Goal: Transaction & Acquisition: Purchase product/service

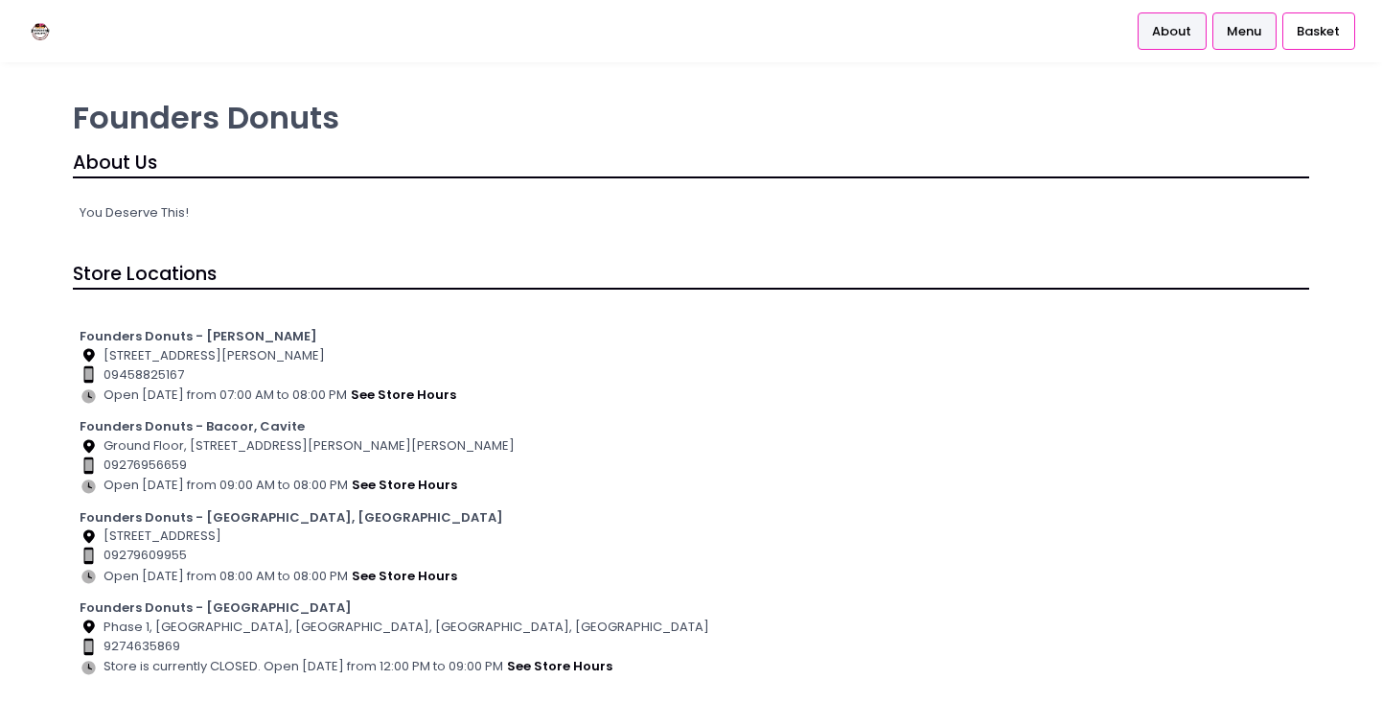
click at [1231, 28] on span "Menu" at bounding box center [1244, 31] width 35 height 19
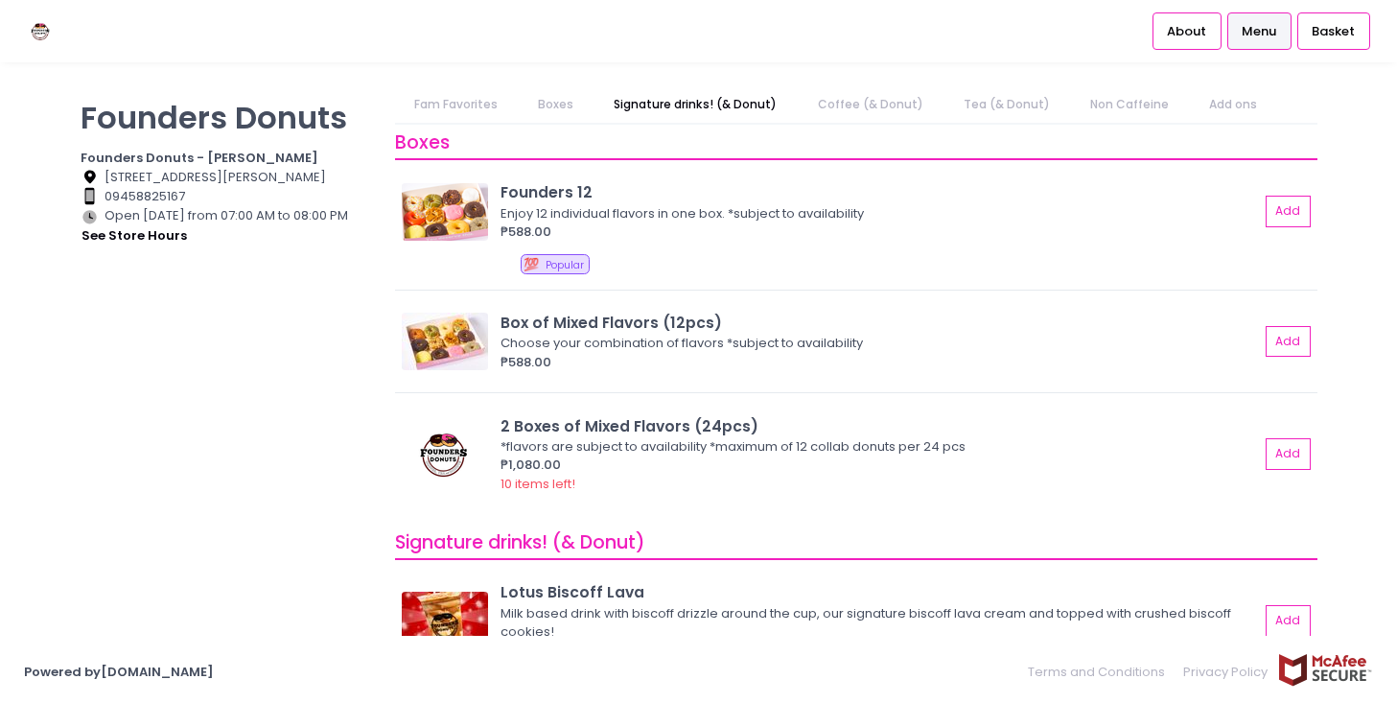
scroll to position [383, 0]
click at [905, 114] on link "Coffee (& Donut)" at bounding box center [870, 104] width 143 height 36
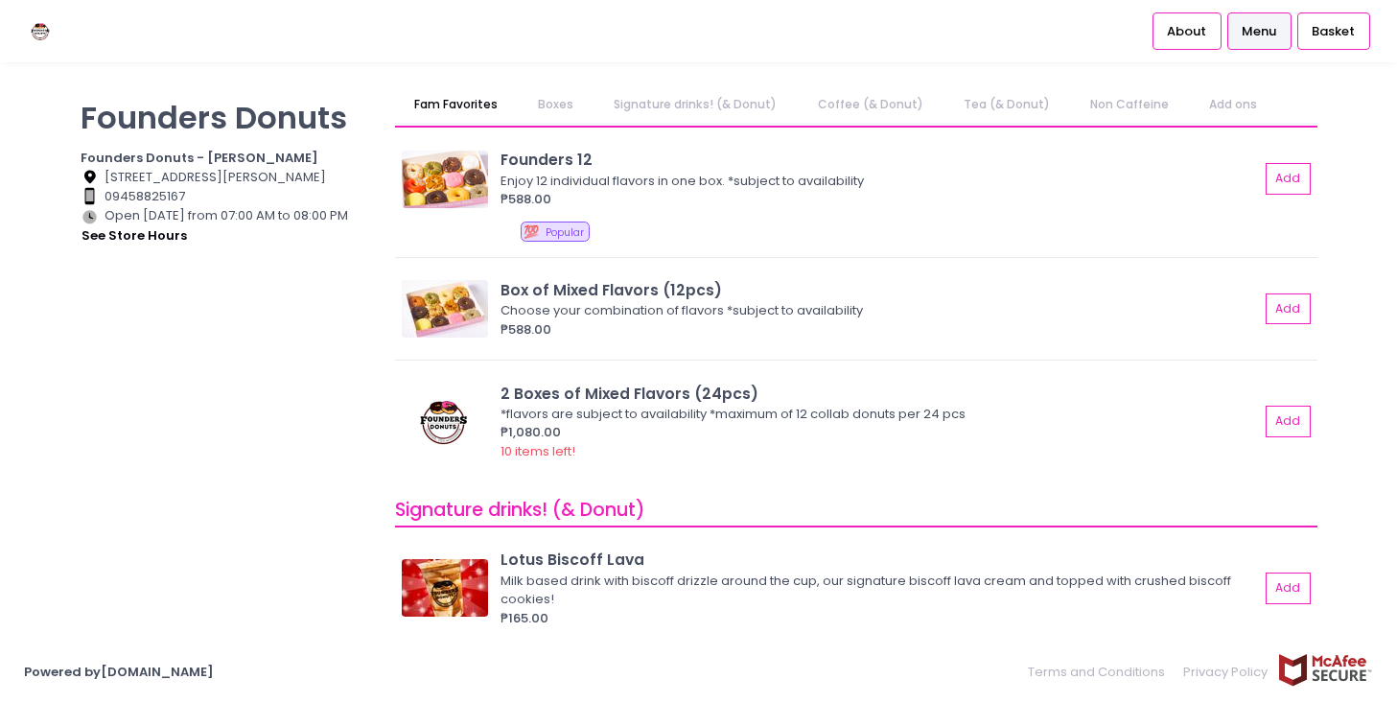
scroll to position [0, 0]
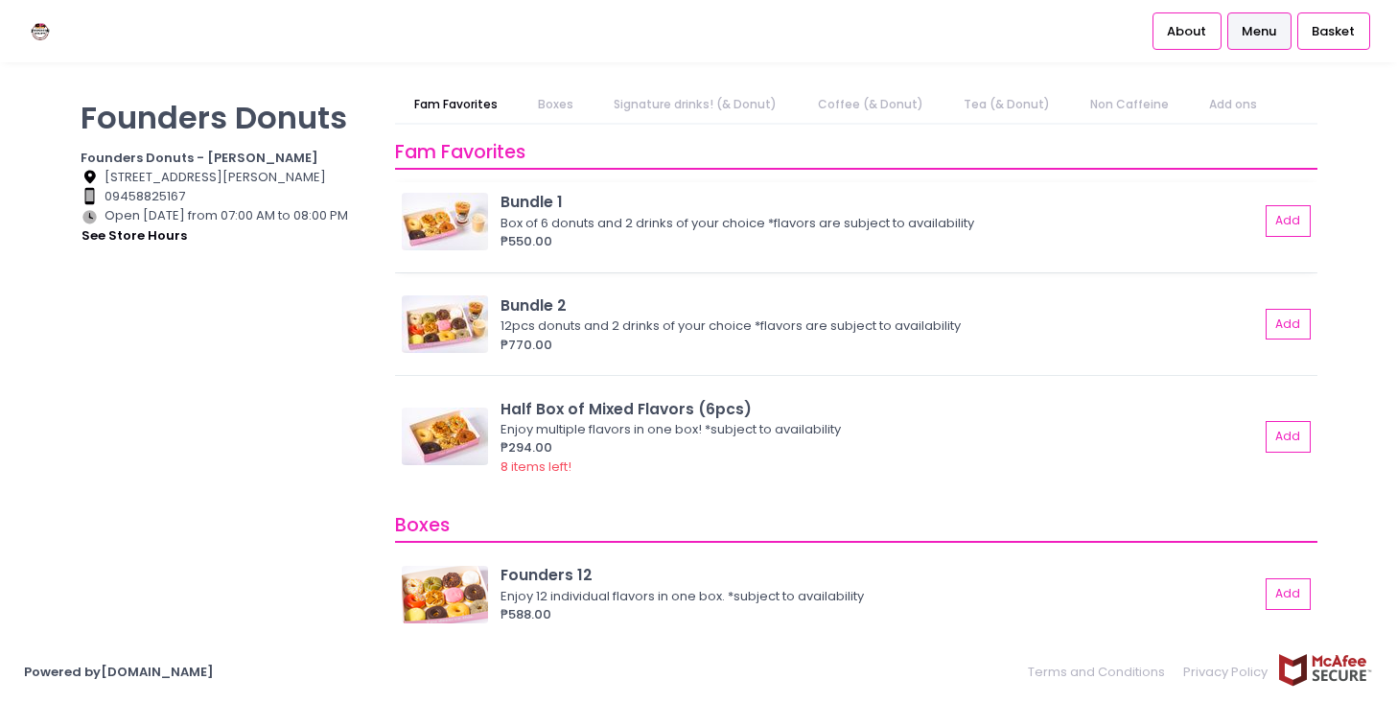
click at [437, 233] on img at bounding box center [445, 222] width 86 height 58
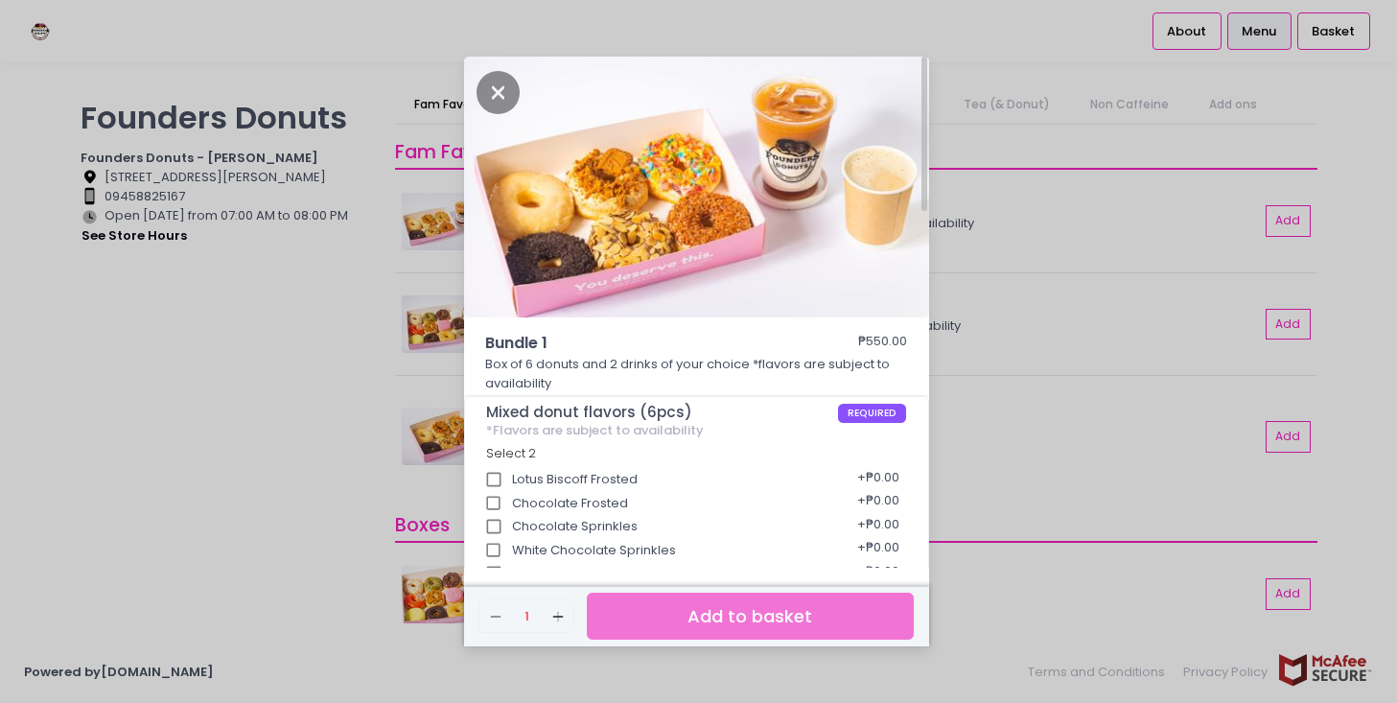
click at [1103, 451] on div "Bundle 1 ₱550.00 Box of 6 donuts and 2 drinks of your choice *flavors are subje…" at bounding box center [698, 351] width 1397 height 703
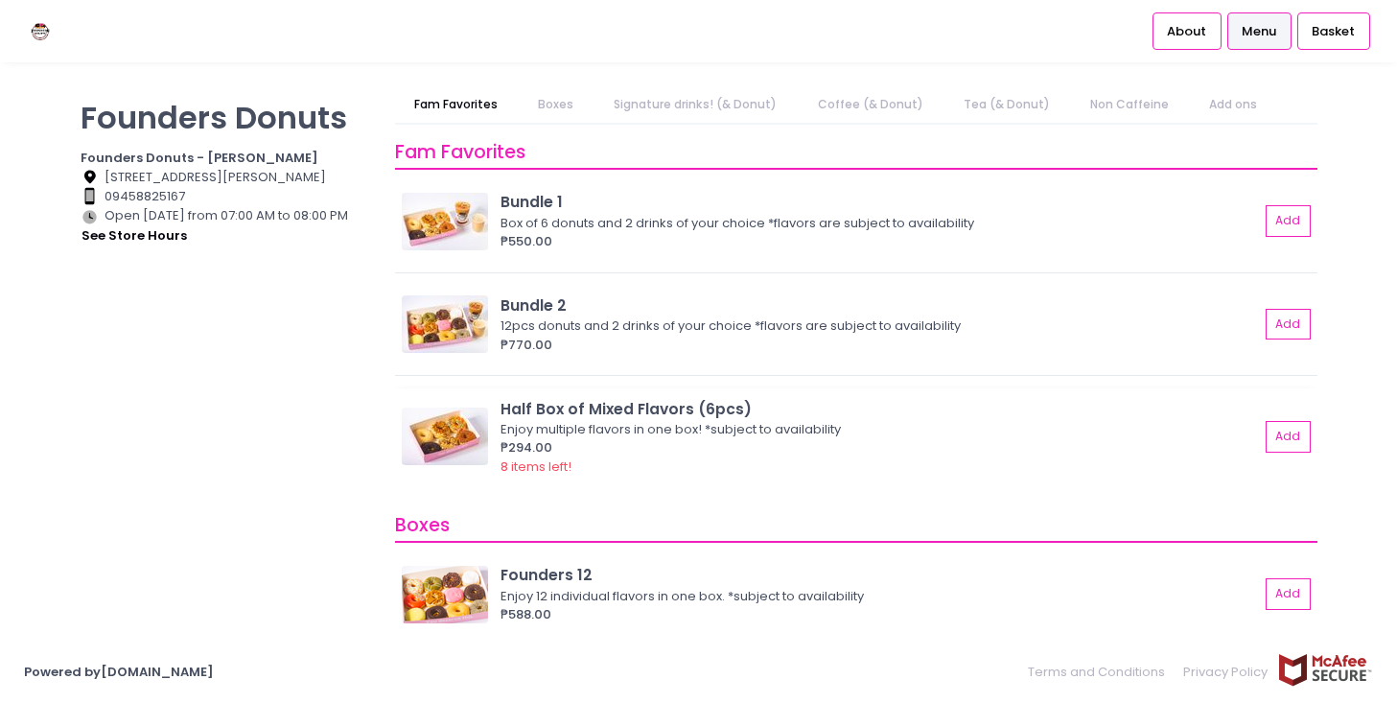
click at [430, 424] on img at bounding box center [445, 436] width 86 height 58
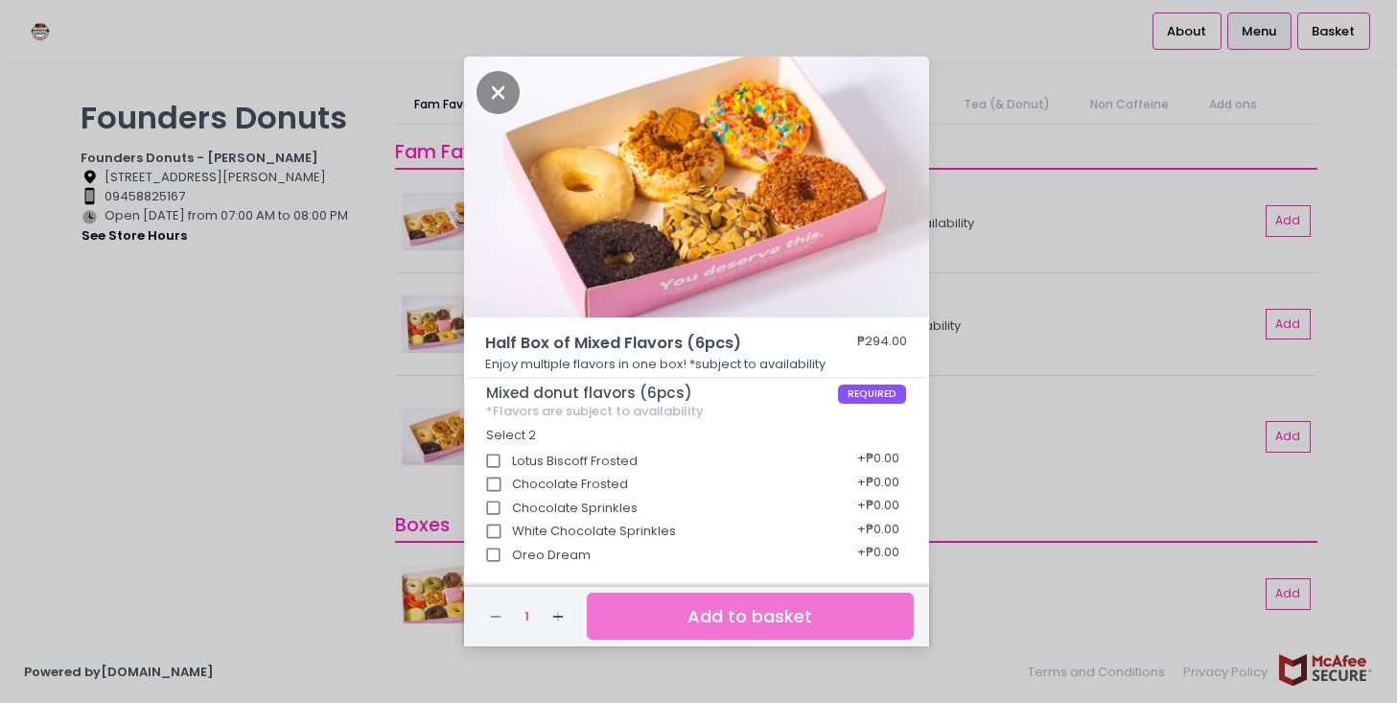
click at [572, 471] on div "Chocolate Frosted + ₱0.00" at bounding box center [696, 478] width 420 height 24
click at [528, 456] on div "Lotus Biscoff Frosted + ₱0.00" at bounding box center [696, 455] width 420 height 24
click at [487, 456] on input "Lotus Biscoff Frosted" at bounding box center [494, 461] width 36 height 36
checkbox input "true"
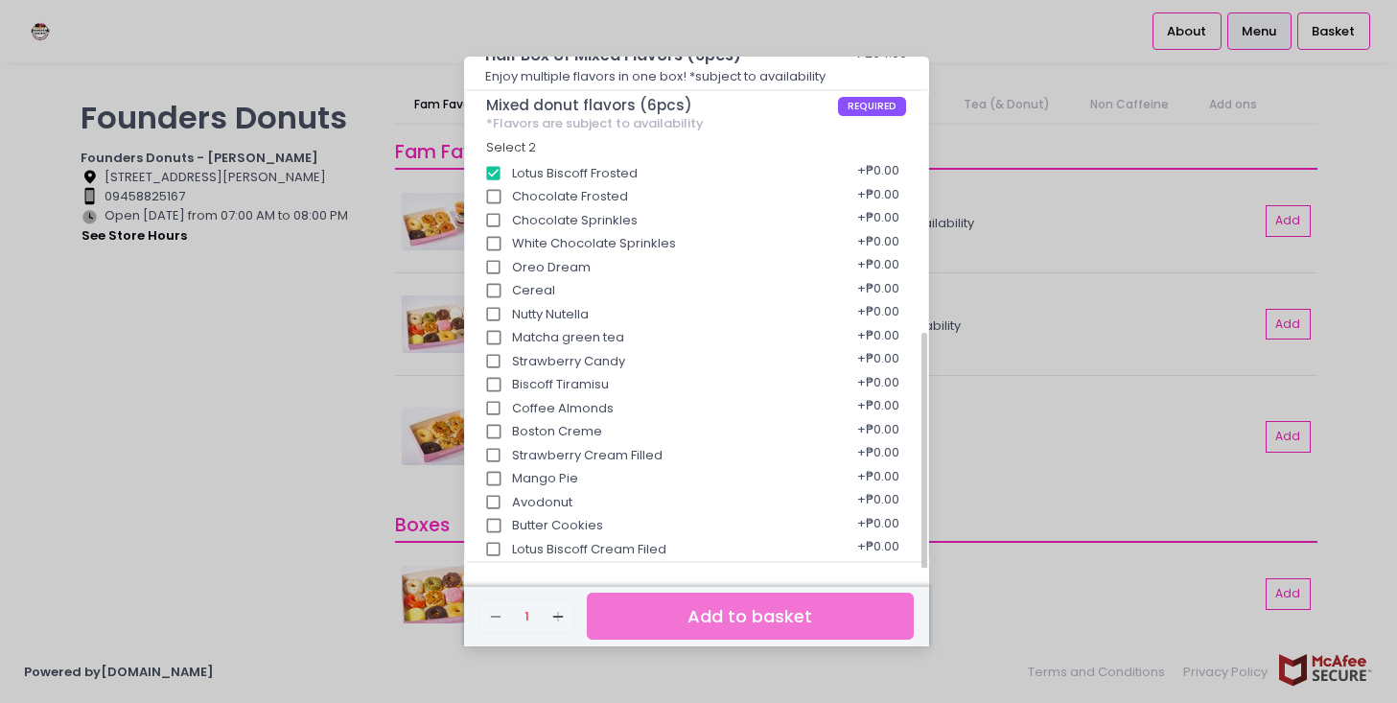
scroll to position [479, 0]
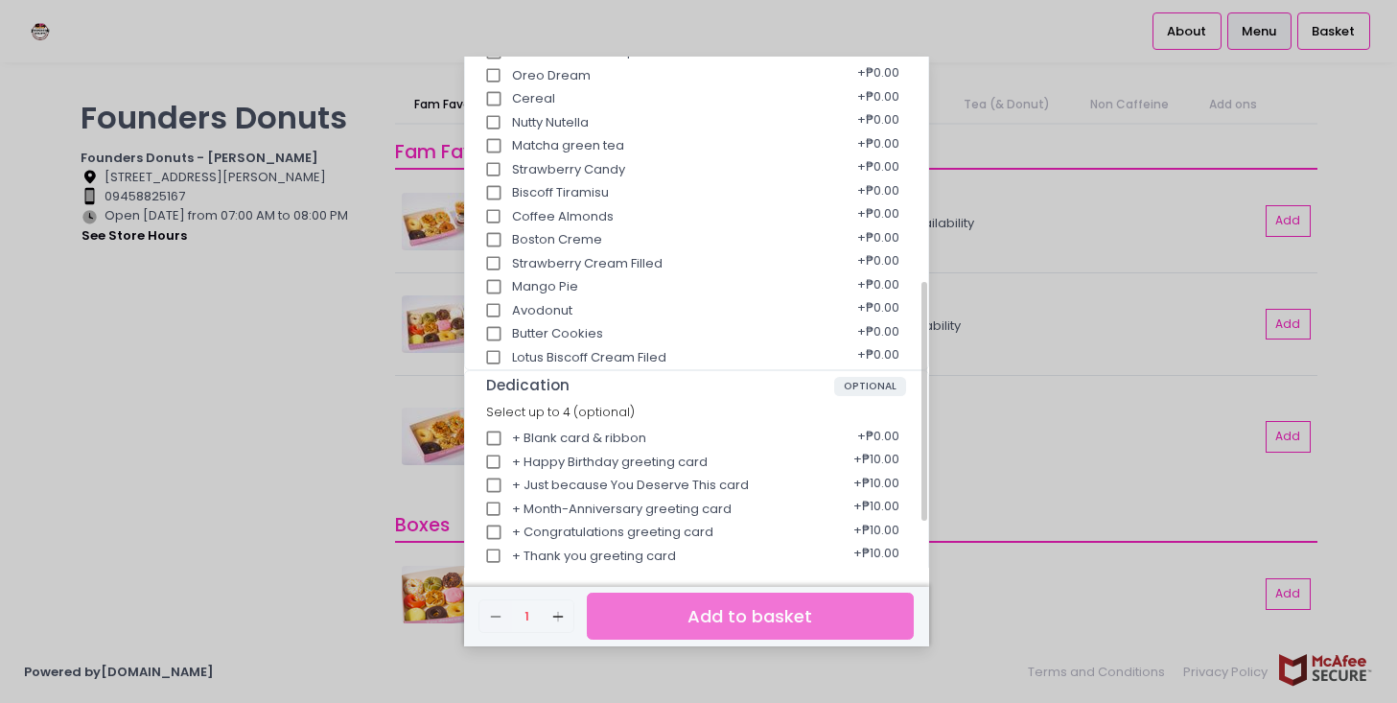
click at [488, 354] on input "Lotus Biscoff Cream Filed" at bounding box center [494, 357] width 36 height 36
checkbox input "true"
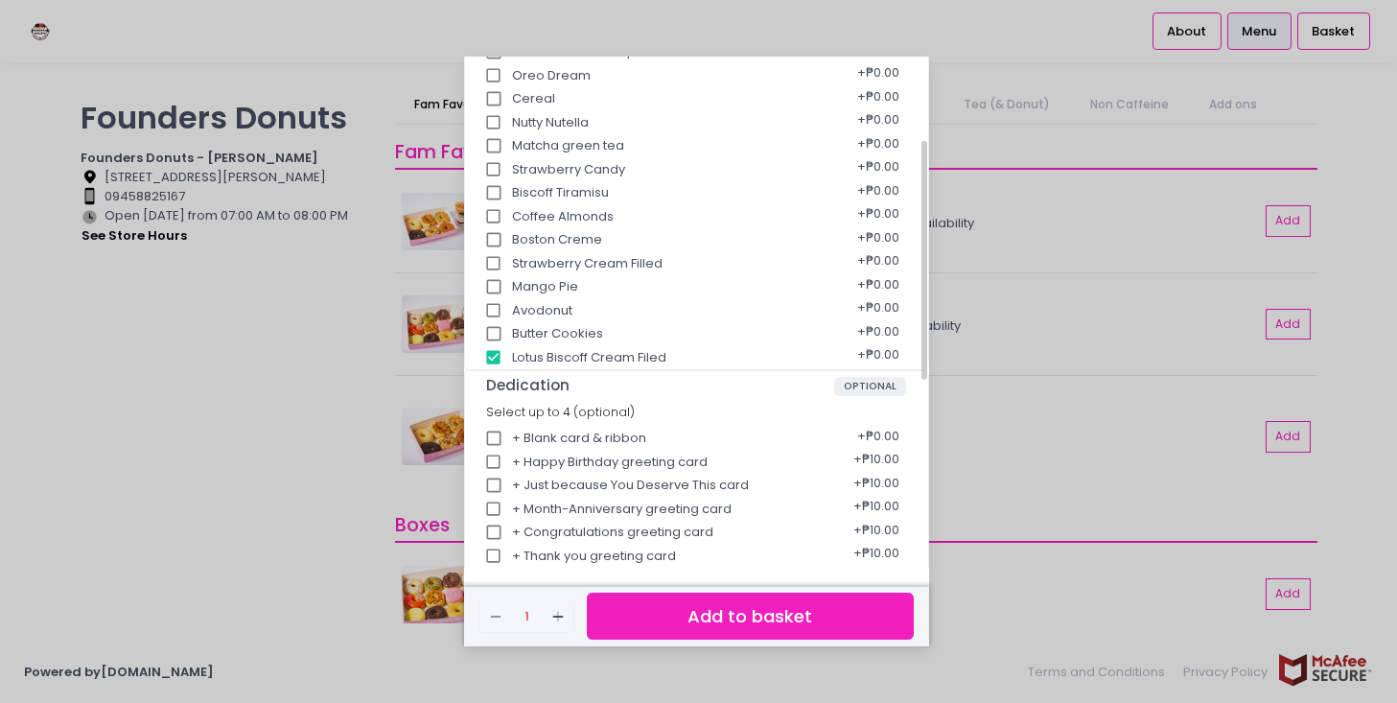
scroll to position [288, 0]
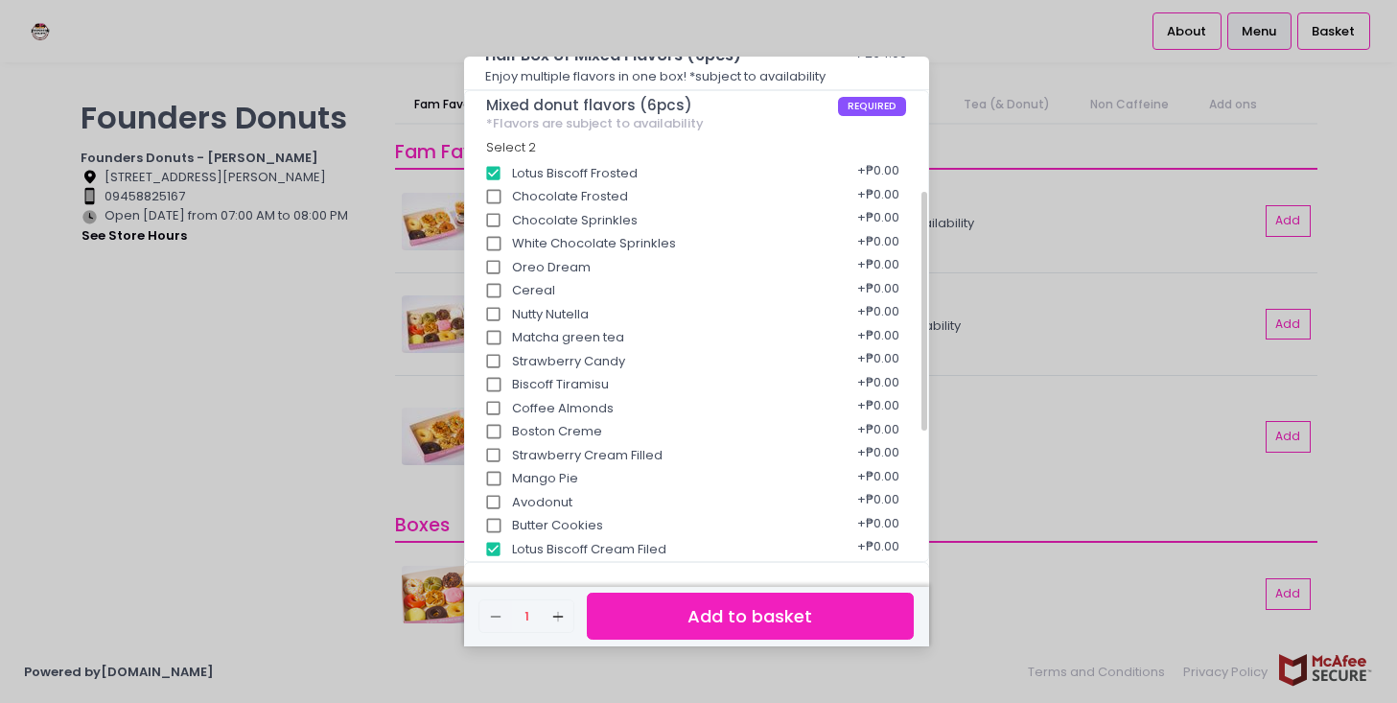
click at [493, 314] on input "Nutty Nutella" at bounding box center [494, 314] width 36 height 36
checkbox input "true"
click at [492, 245] on input "White Chocolate Sprinkles" at bounding box center [494, 243] width 36 height 36
checkbox input "true"
click at [496, 383] on input "Biscoff Tiramisu" at bounding box center [494, 384] width 36 height 36
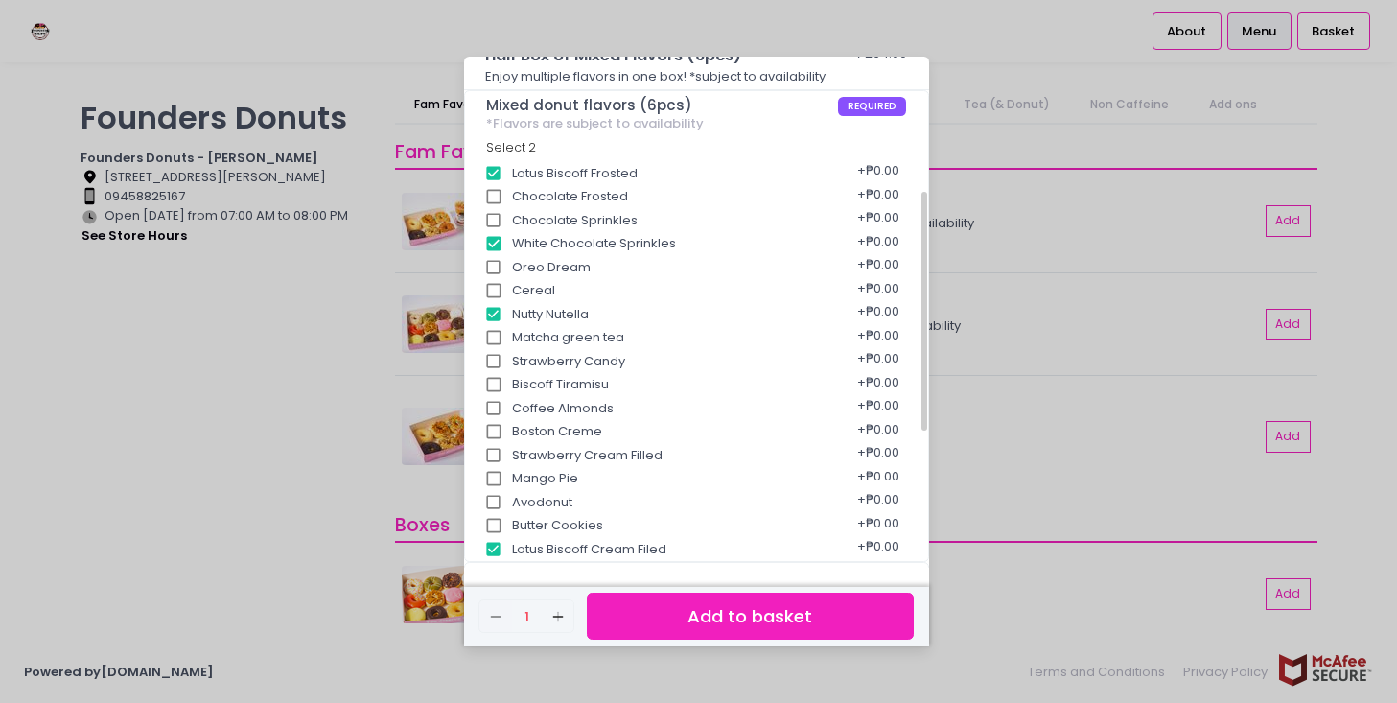
checkbox input "true"
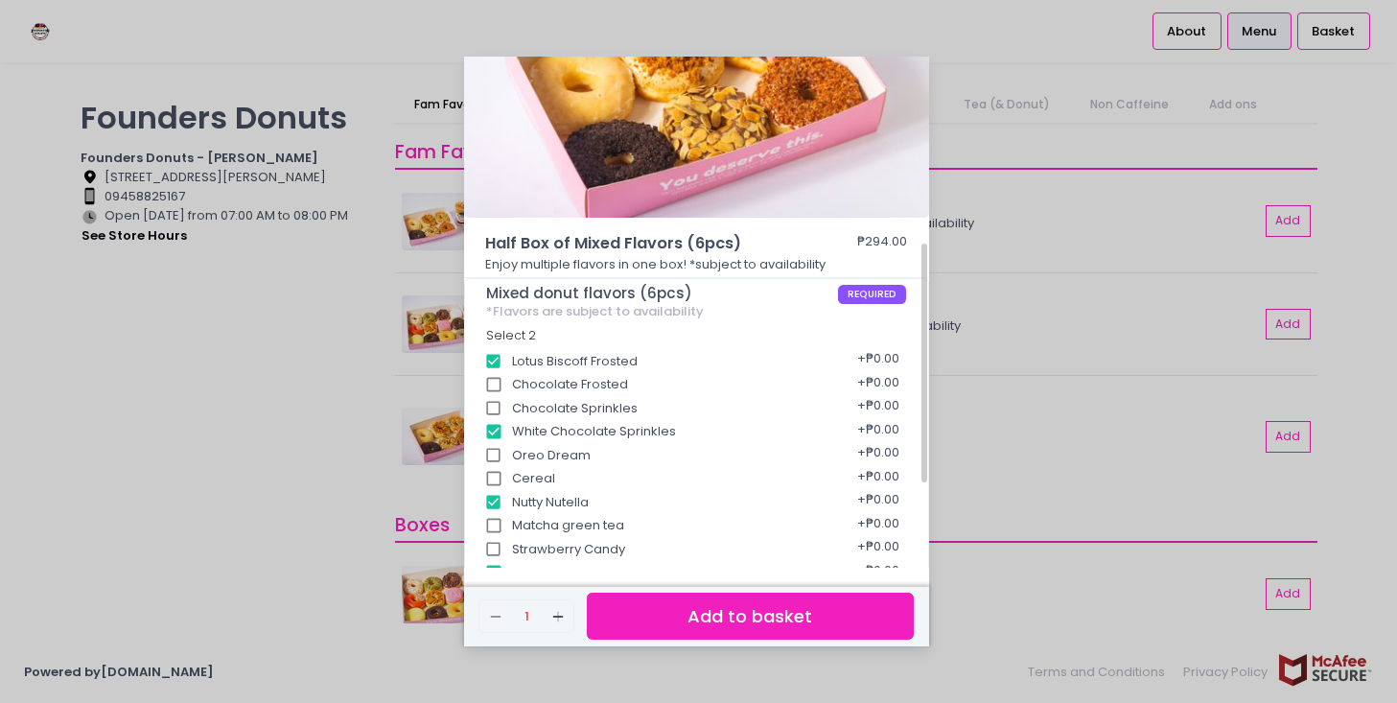
scroll to position [196, 0]
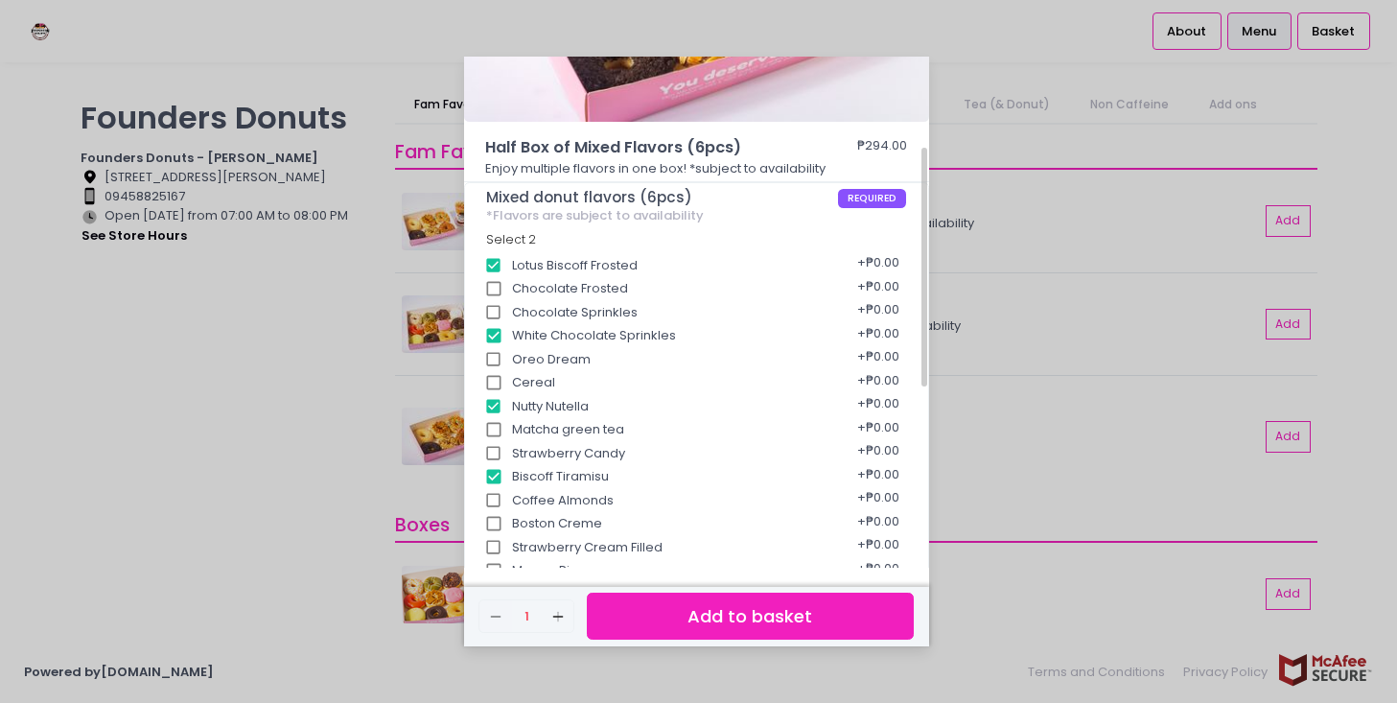
click at [495, 346] on input "Oreo Dream" at bounding box center [494, 359] width 36 height 36
checkbox input "false"
click at [499, 337] on input "White Chocolate Sprinkles" at bounding box center [494, 335] width 36 height 36
checkbox input "false"
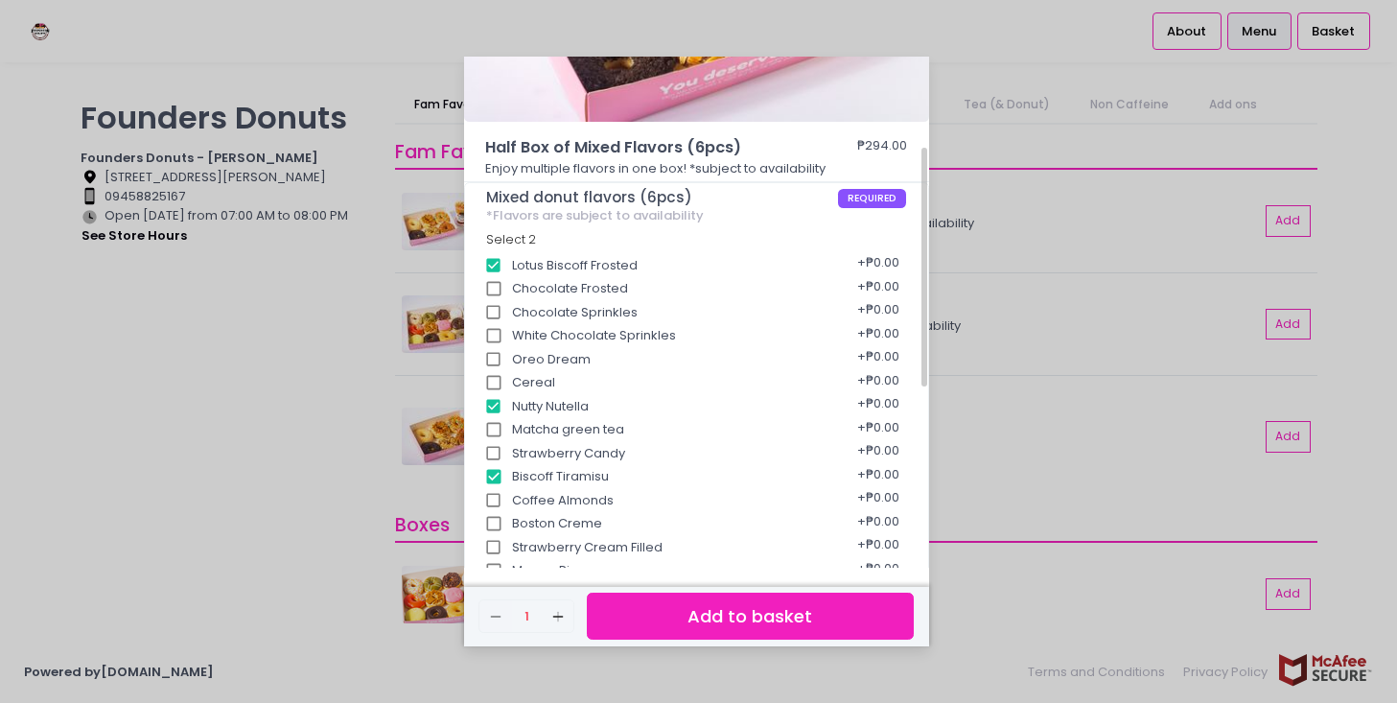
click at [504, 263] on input "Lotus Biscoff Frosted" at bounding box center [494, 265] width 36 height 36
checkbox input "false"
click at [497, 406] on input "Nutty Nutella" at bounding box center [494, 406] width 36 height 36
checkbox input "false"
drag, startPoint x: 494, startPoint y: 475, endPoint x: 495, endPoint y: 417, distance: 57.5
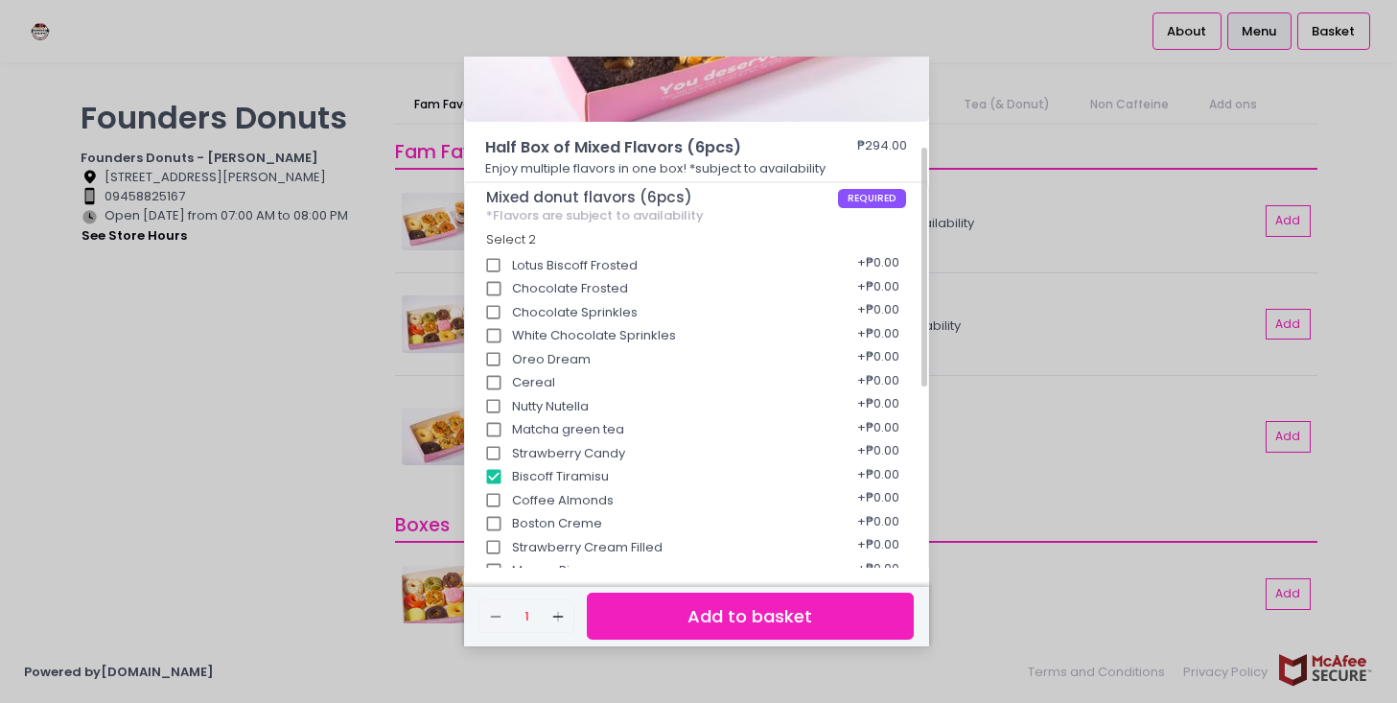
click at [493, 476] on input "Biscoff Tiramisu" at bounding box center [494, 476] width 36 height 36
checkbox input "false"
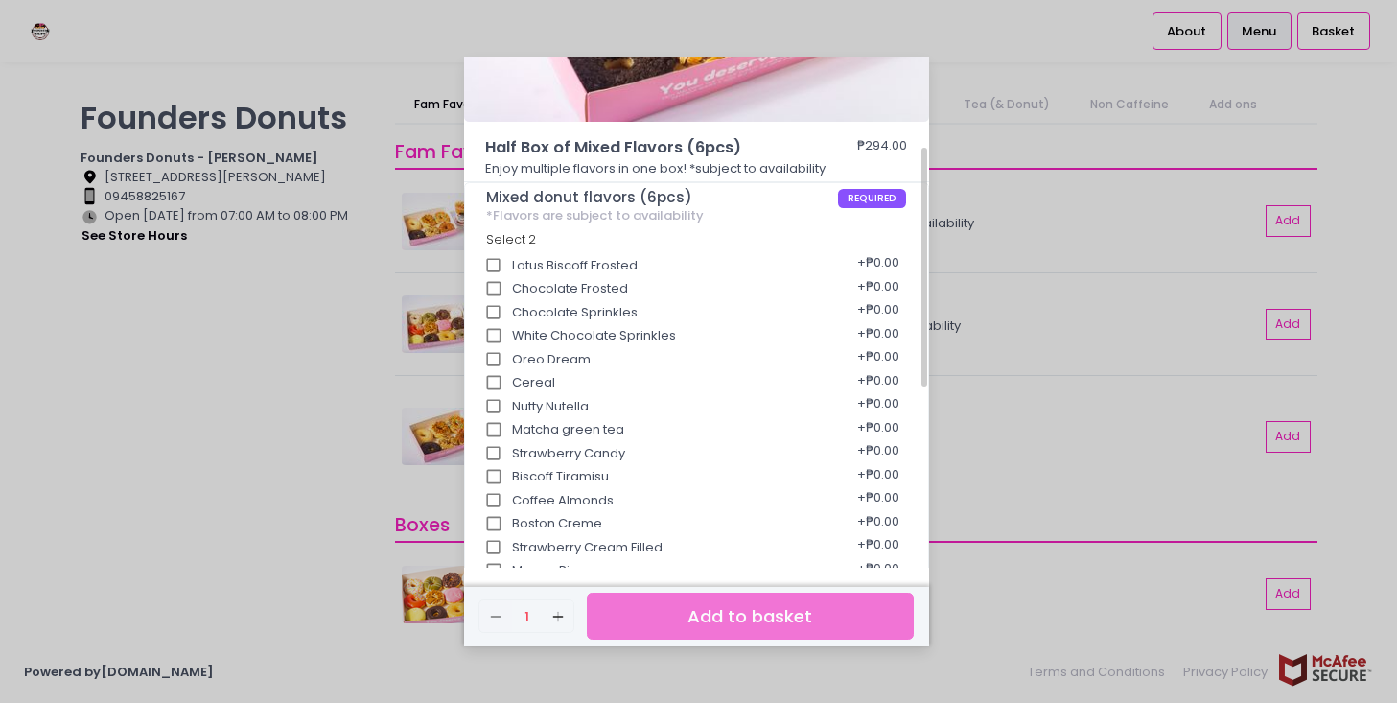
scroll to position [483, 0]
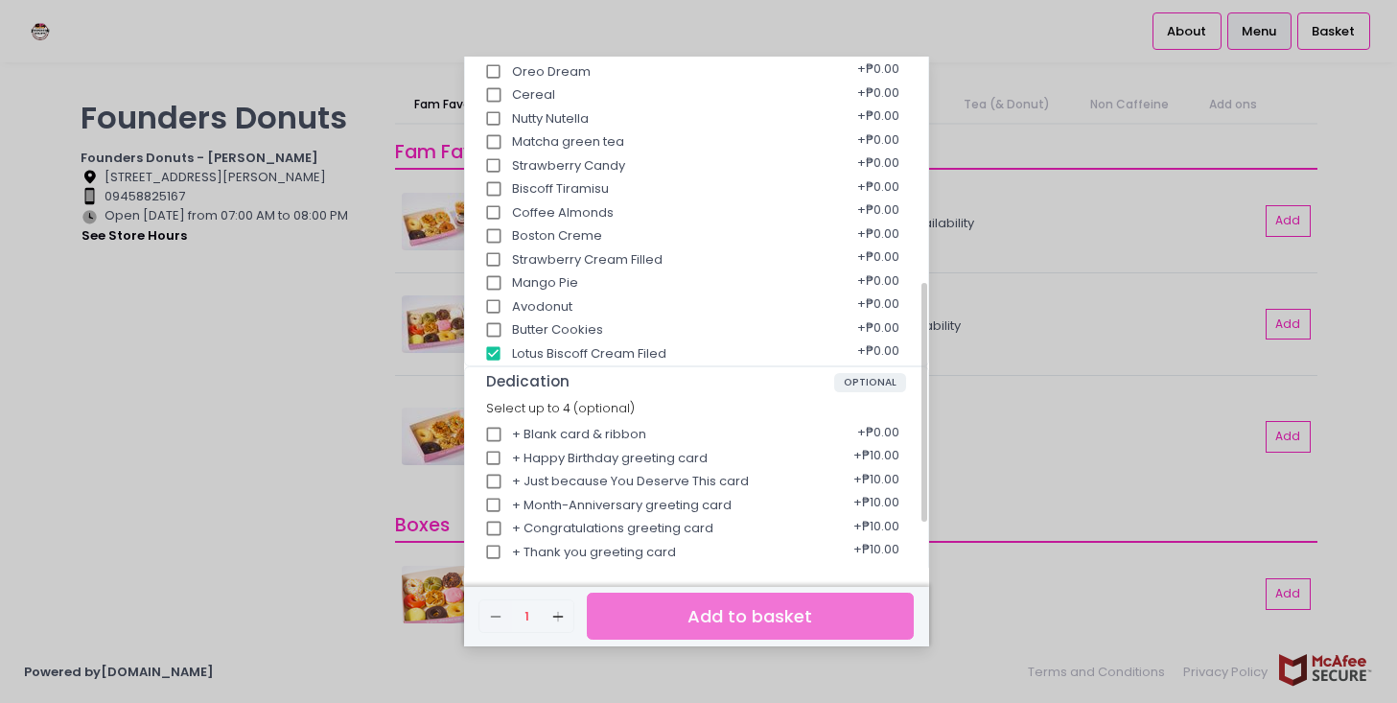
click at [504, 349] on input "Lotus Biscoff Cream Filed" at bounding box center [494, 354] width 36 height 36
checkbox input "false"
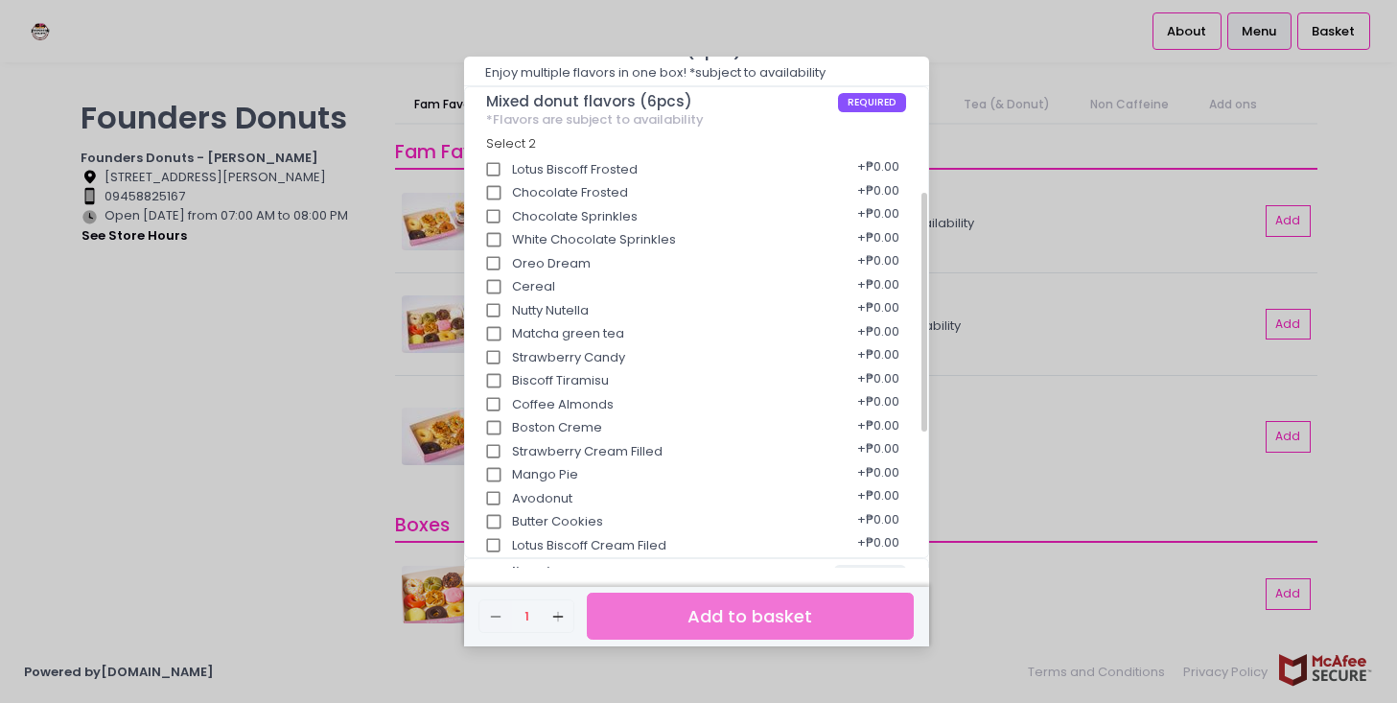
click at [492, 176] on input "Chocolate Frosted" at bounding box center [494, 192] width 36 height 36
checkbox input "false"
click at [492, 543] on input "Lotus Biscoff Cream Filed" at bounding box center [494, 545] width 36 height 36
checkbox input "true"
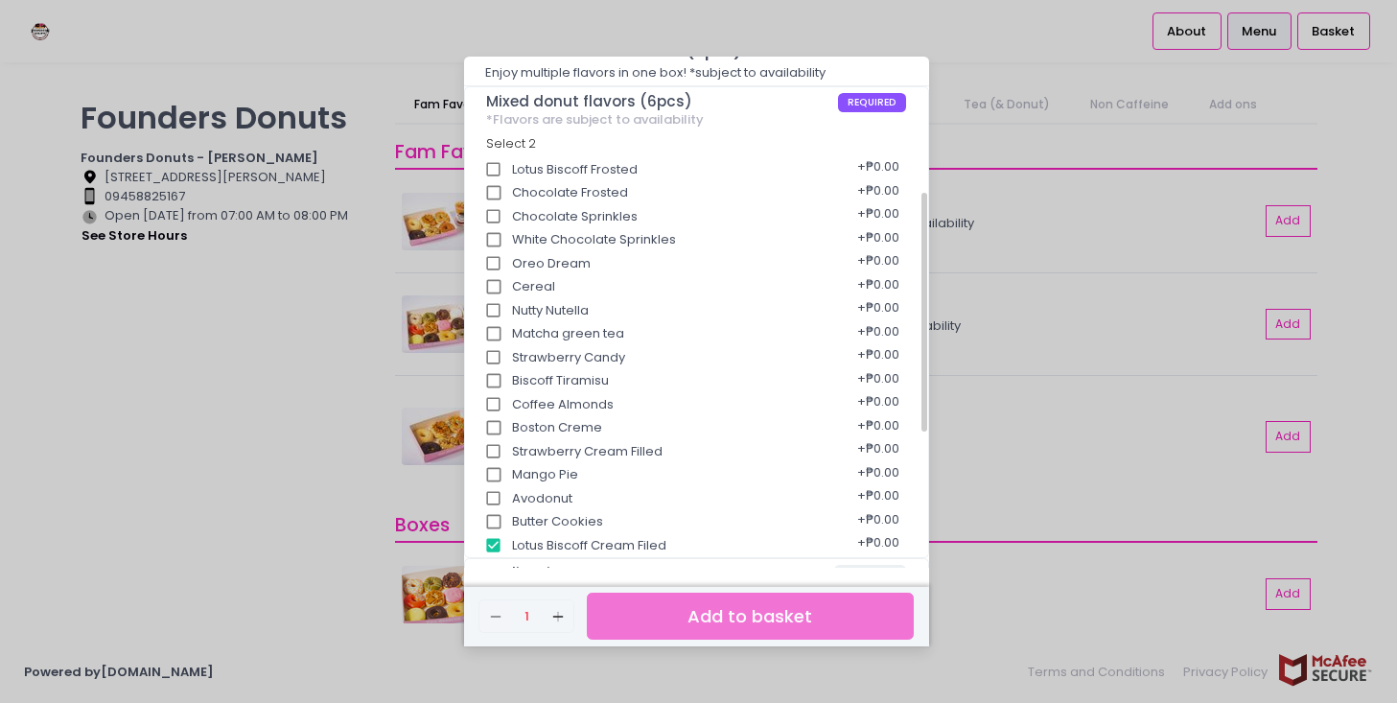
click at [500, 311] on input "Nutty Nutella" at bounding box center [494, 310] width 36 height 36
checkbox input "true"
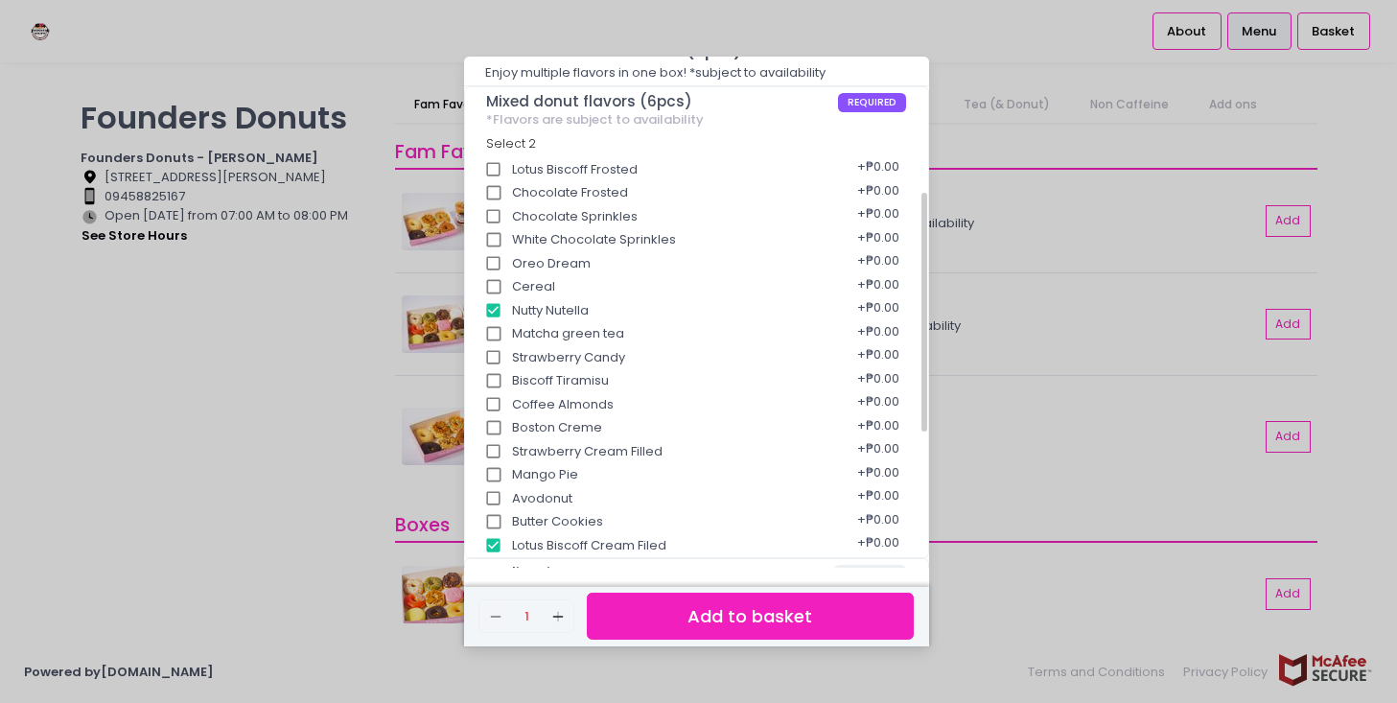
click at [505, 198] on input "Chocolate Sprinkles" at bounding box center [494, 216] width 36 height 36
checkbox input "false"
click at [508, 169] on input "Lotus Biscoff Frosted" at bounding box center [494, 169] width 36 height 36
checkbox input "true"
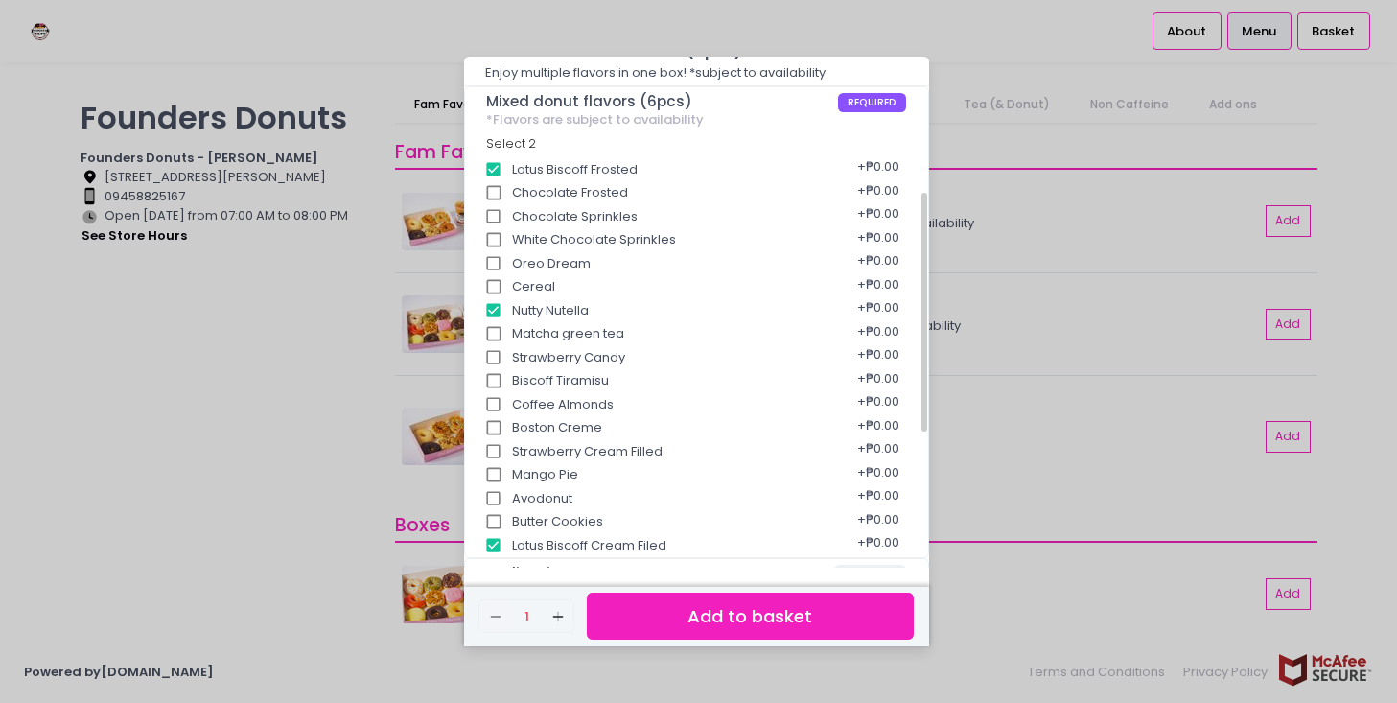
click at [528, 381] on div "Biscoff Tiramisu + ₱0.00" at bounding box center [696, 374] width 420 height 24
click at [491, 377] on input "Biscoff Tiramisu" at bounding box center [494, 380] width 36 height 36
checkbox input "true"
click at [497, 361] on input "Strawberry Candy" at bounding box center [494, 357] width 36 height 36
checkbox input "true"
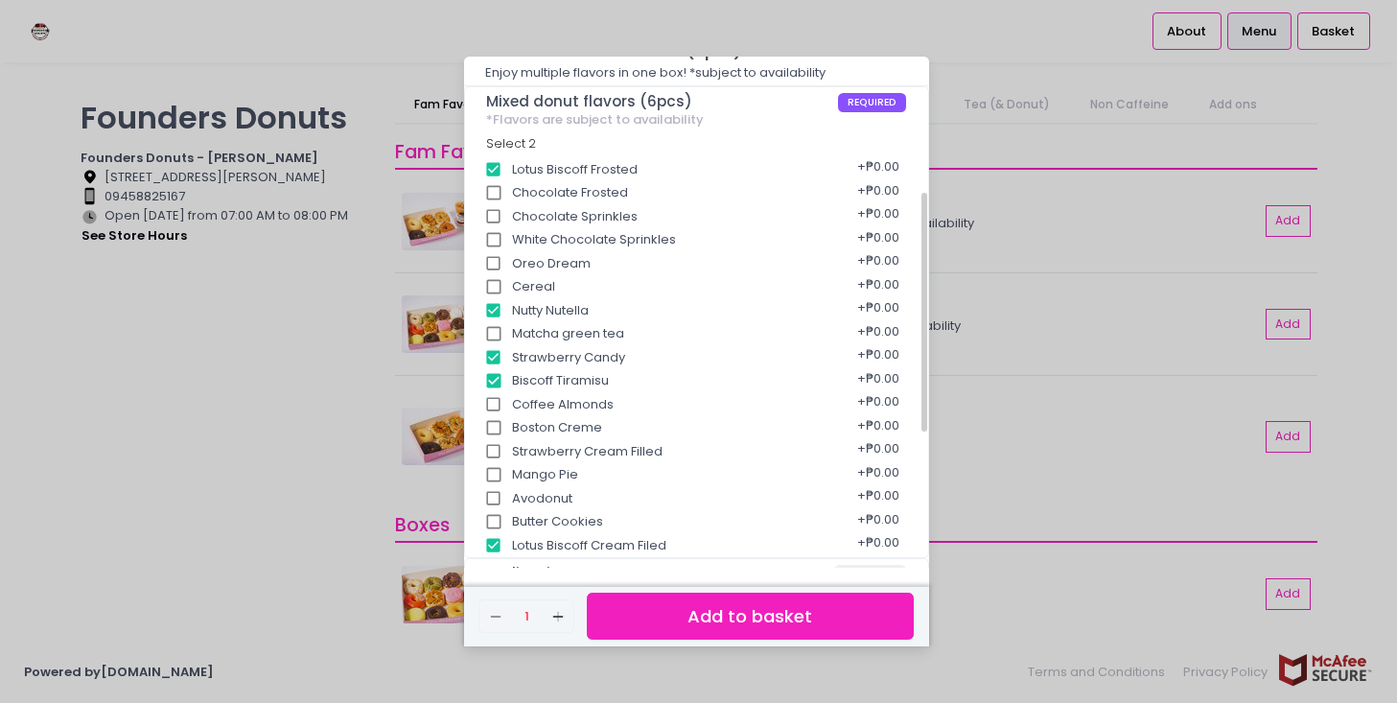
click at [498, 262] on input "Oreo Dream" at bounding box center [494, 263] width 36 height 36
checkbox input "false"
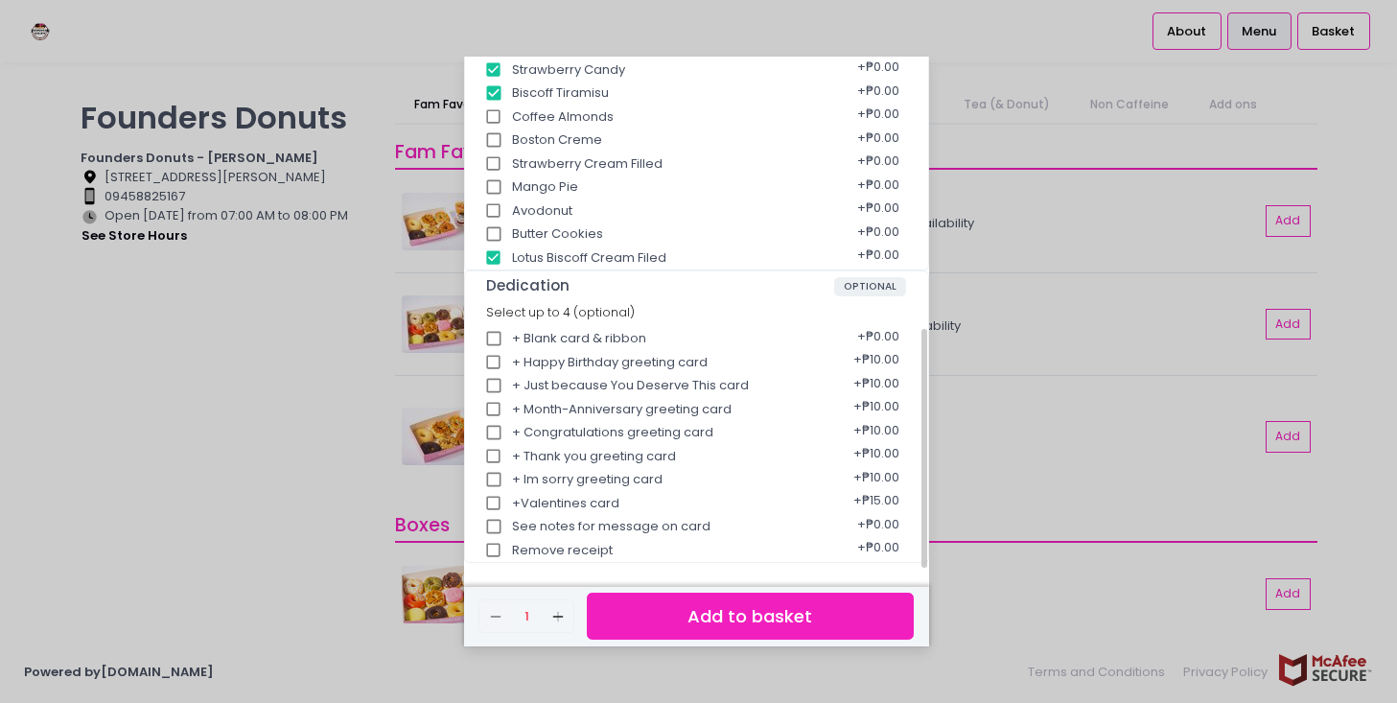
scroll to position [387, 0]
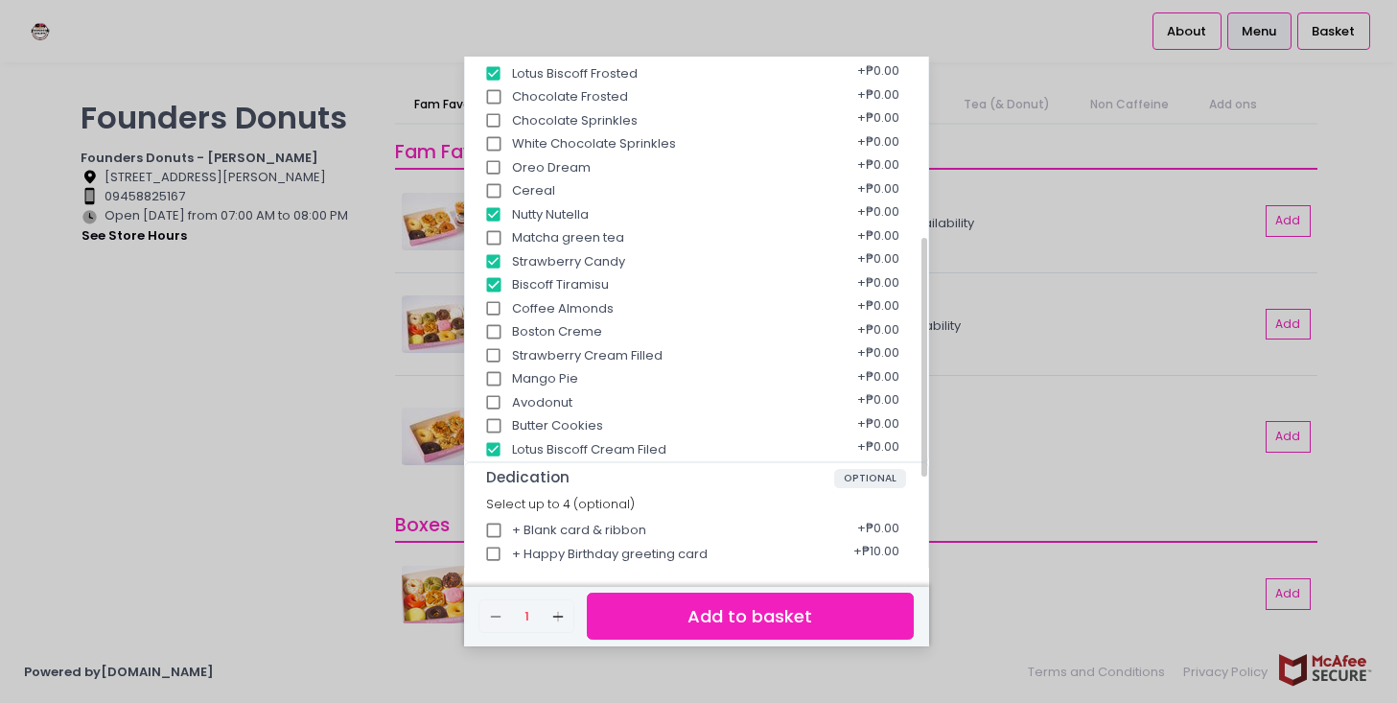
click at [501, 330] on input "Boston Creme" at bounding box center [494, 331] width 36 height 36
checkbox input "true"
click at [738, 623] on button "Add to basket" at bounding box center [750, 615] width 326 height 47
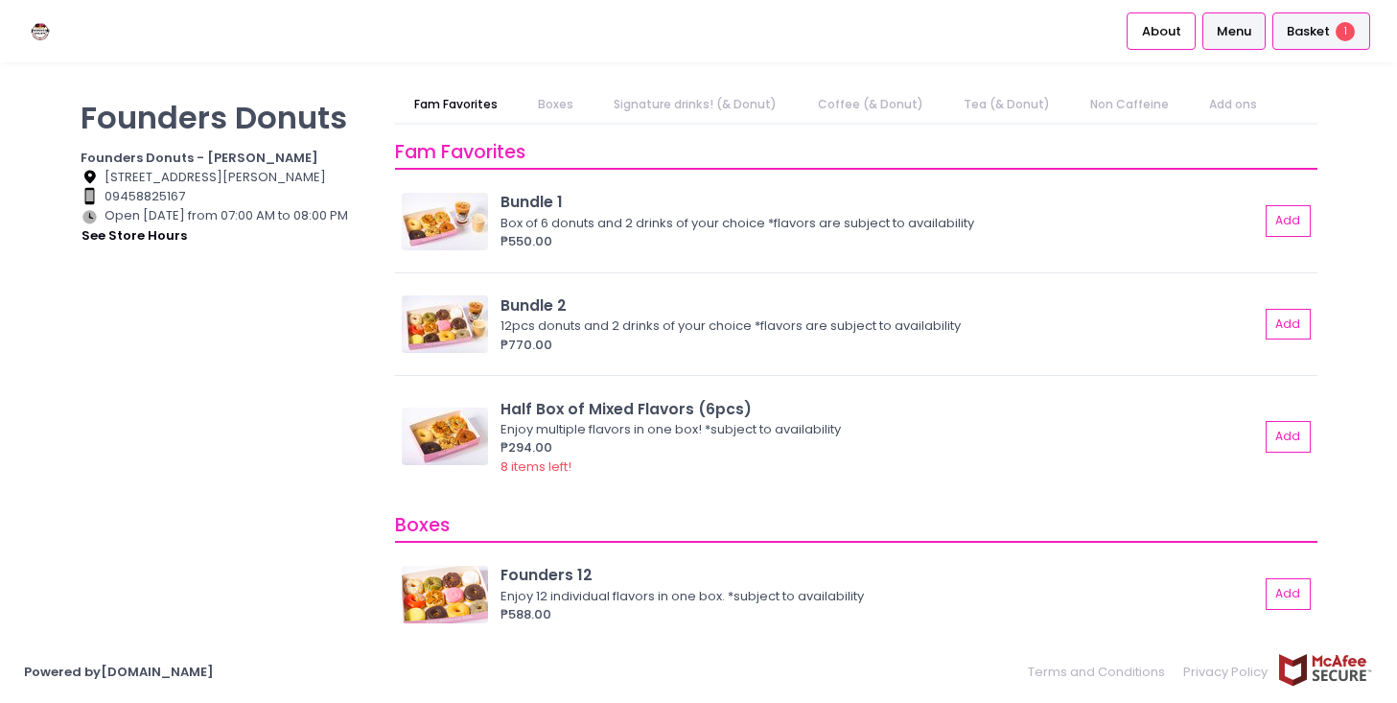
click at [1285, 26] on div "Basket 1" at bounding box center [1321, 30] width 98 height 37
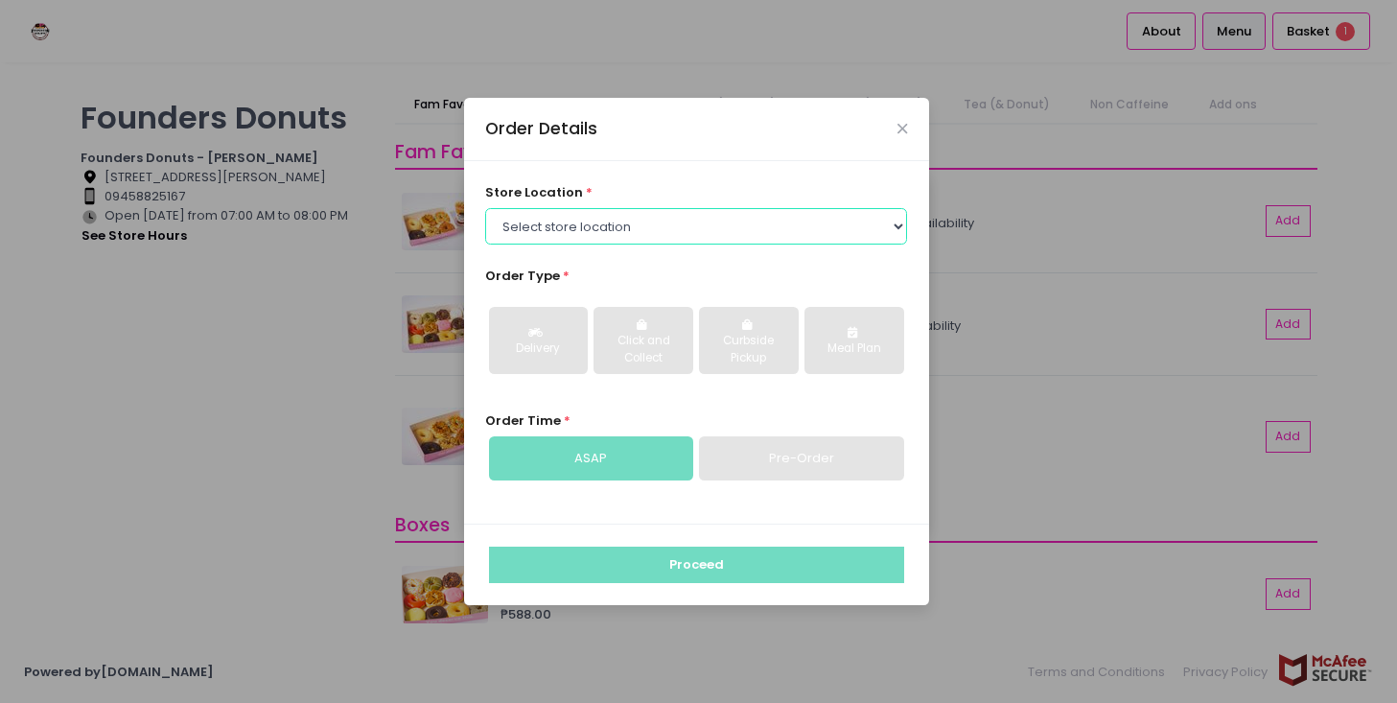
click at [717, 208] on select "Select store location Founders Donuts - [PERSON_NAME] Founders Donuts - [GEOGRA…" at bounding box center [696, 226] width 422 height 36
select select "61a2022e41b39c710272d16a"
click at [485, 208] on select "Select store location Founders Donuts - [PERSON_NAME] Founders Donuts - [GEOGRA…" at bounding box center [696, 226] width 422 height 36
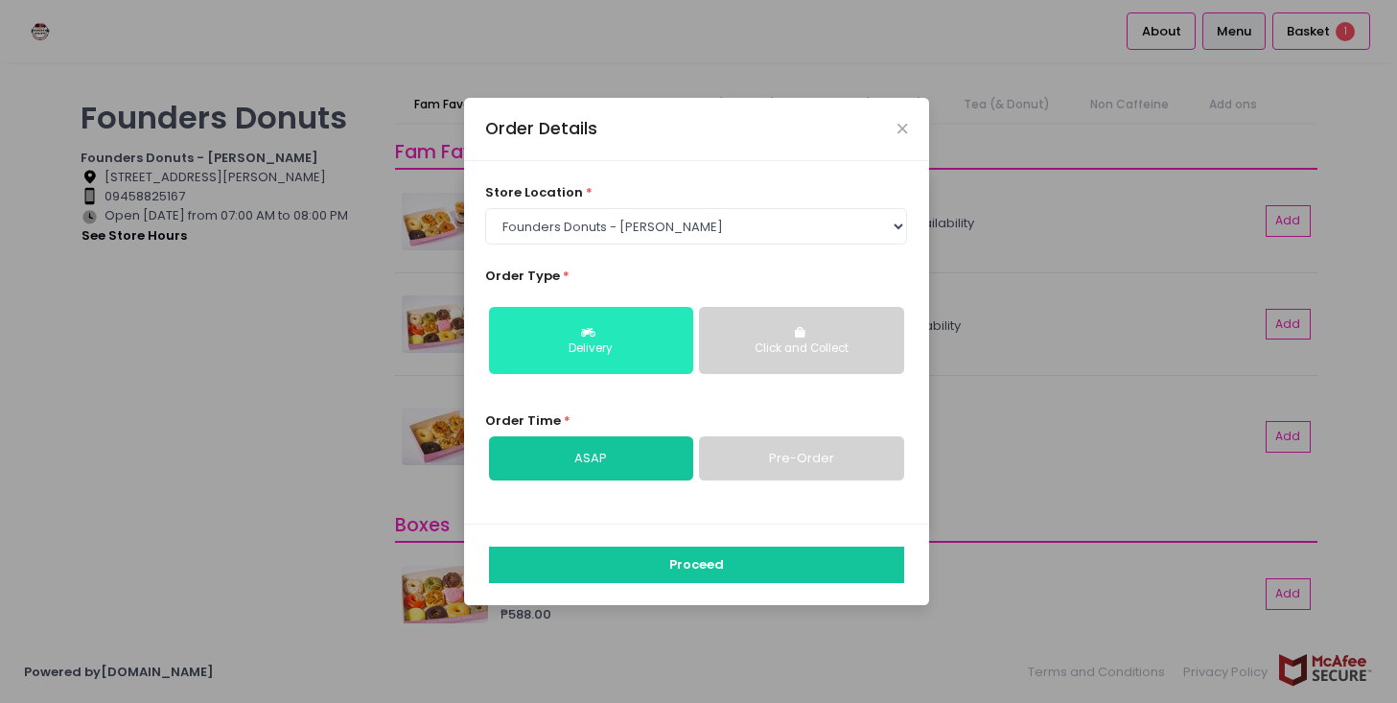
click at [584, 353] on div "Delivery" at bounding box center [590, 348] width 177 height 17
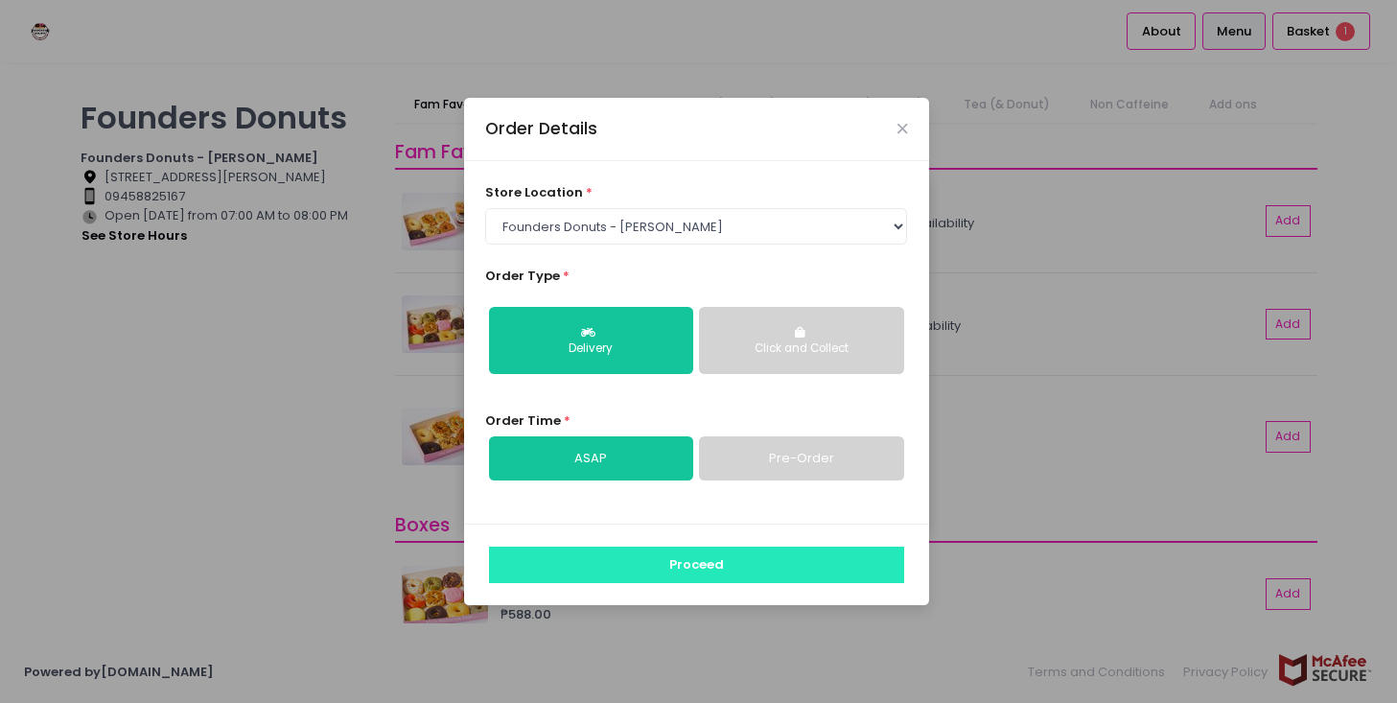
click at [598, 557] on button "Proceed" at bounding box center [696, 564] width 415 height 36
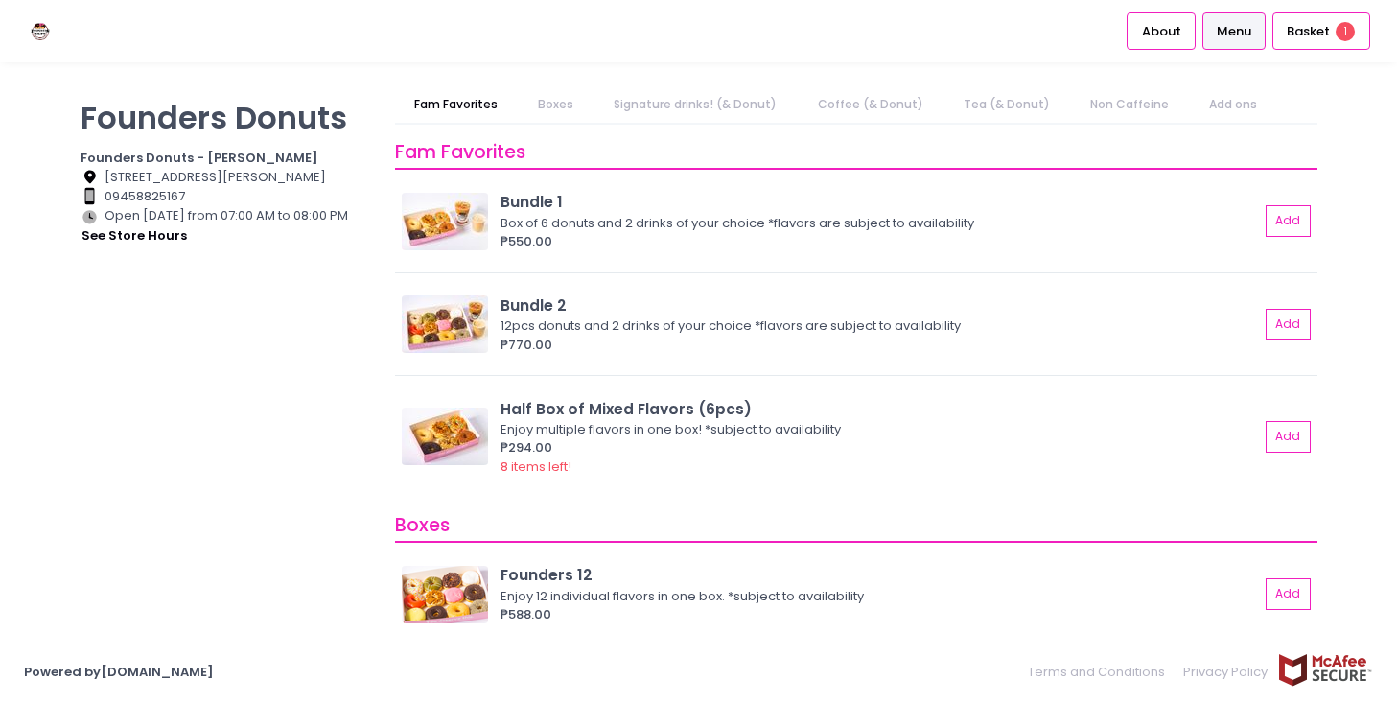
click at [560, 104] on link "Boxes" at bounding box center [556, 104] width 73 height 36
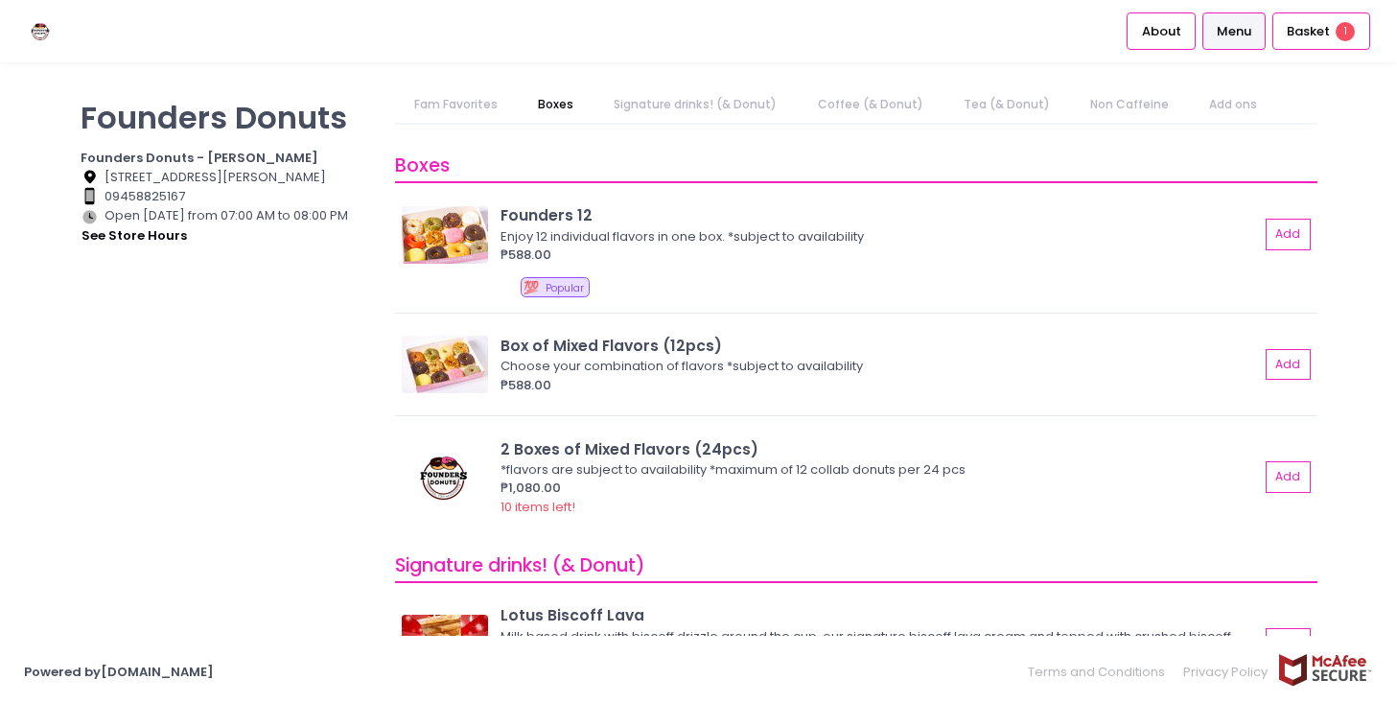
scroll to position [373, 0]
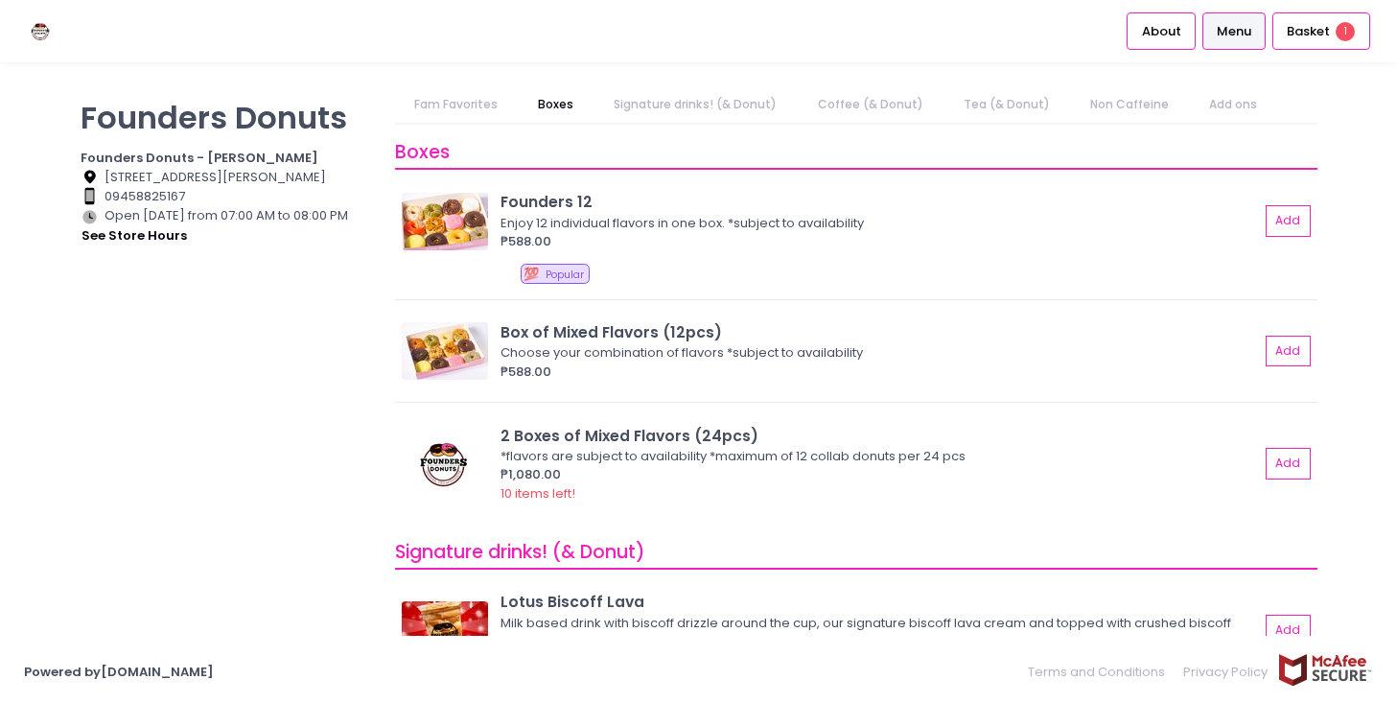
click at [658, 104] on link "Signature drinks! (& Donut)" at bounding box center [695, 104] width 200 height 36
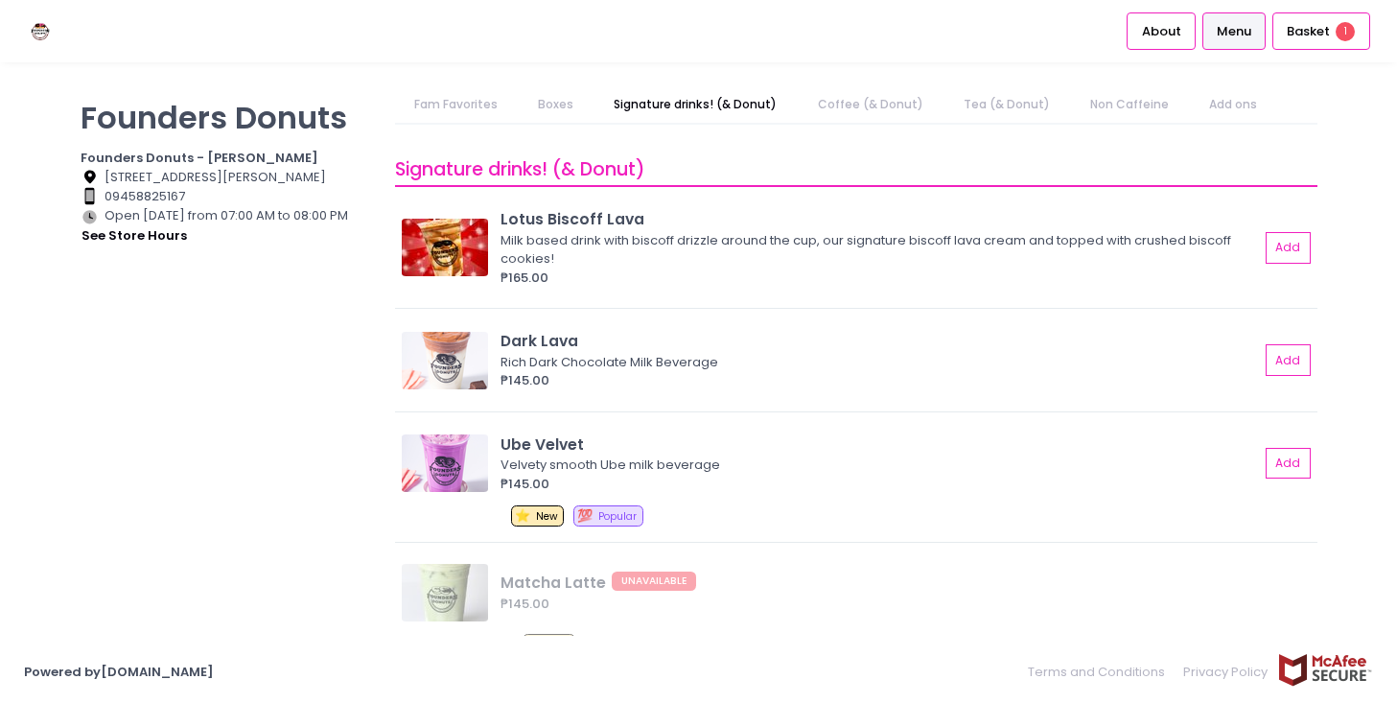
scroll to position [773, 0]
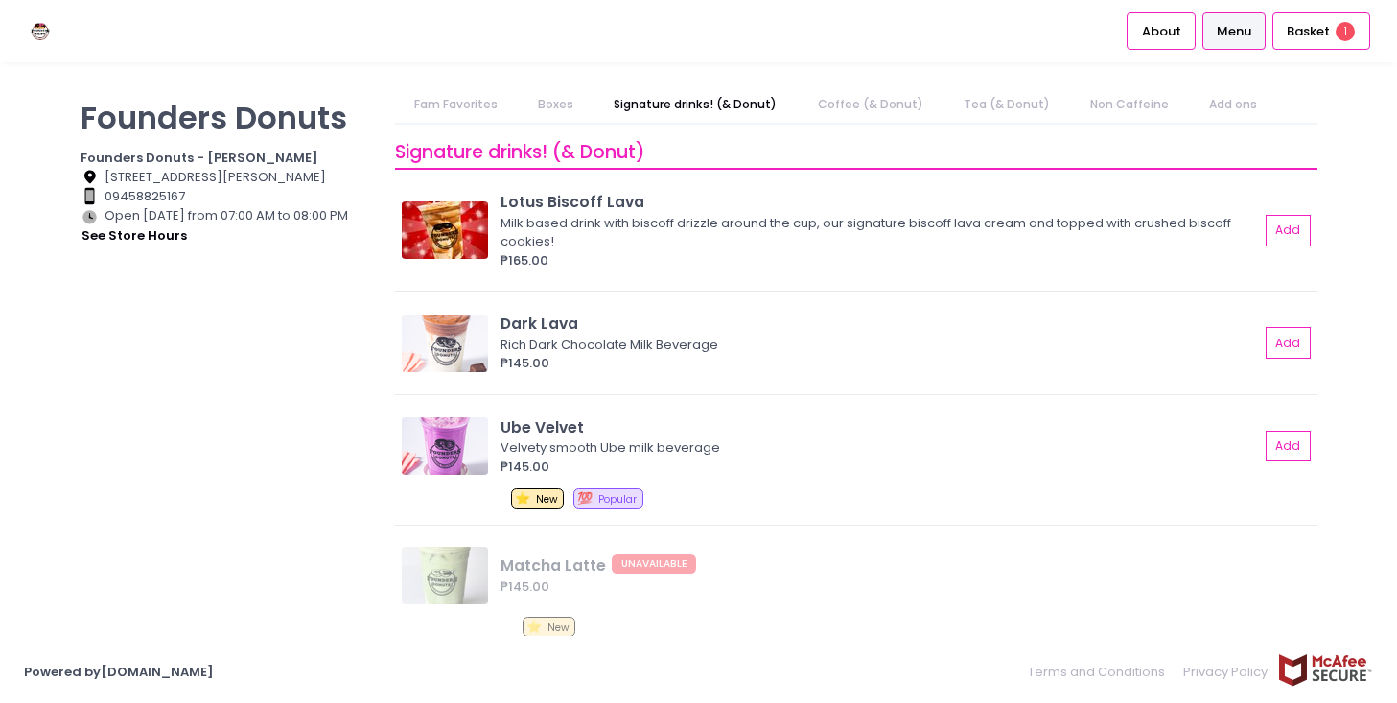
click at [871, 118] on link "Coffee (& Donut)" at bounding box center [870, 104] width 143 height 36
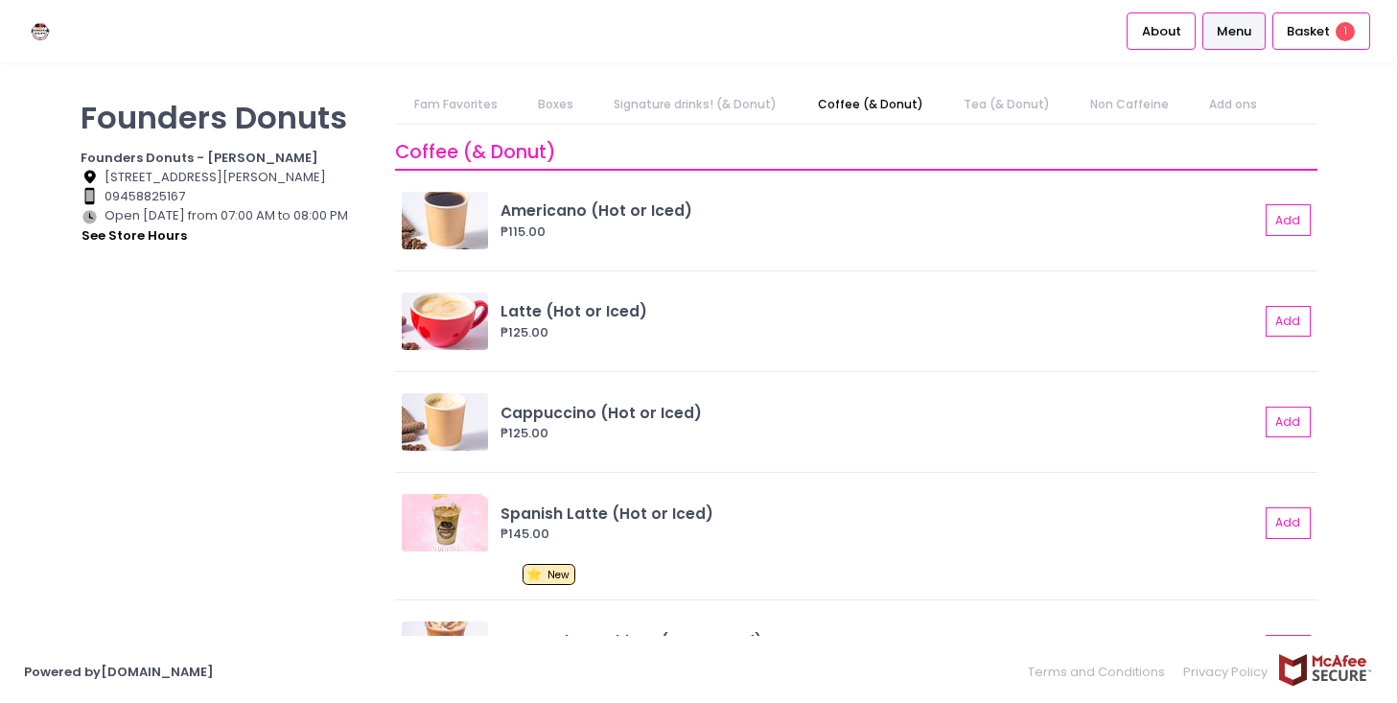
click at [997, 116] on link "Tea (& Donut)" at bounding box center [1006, 104] width 124 height 36
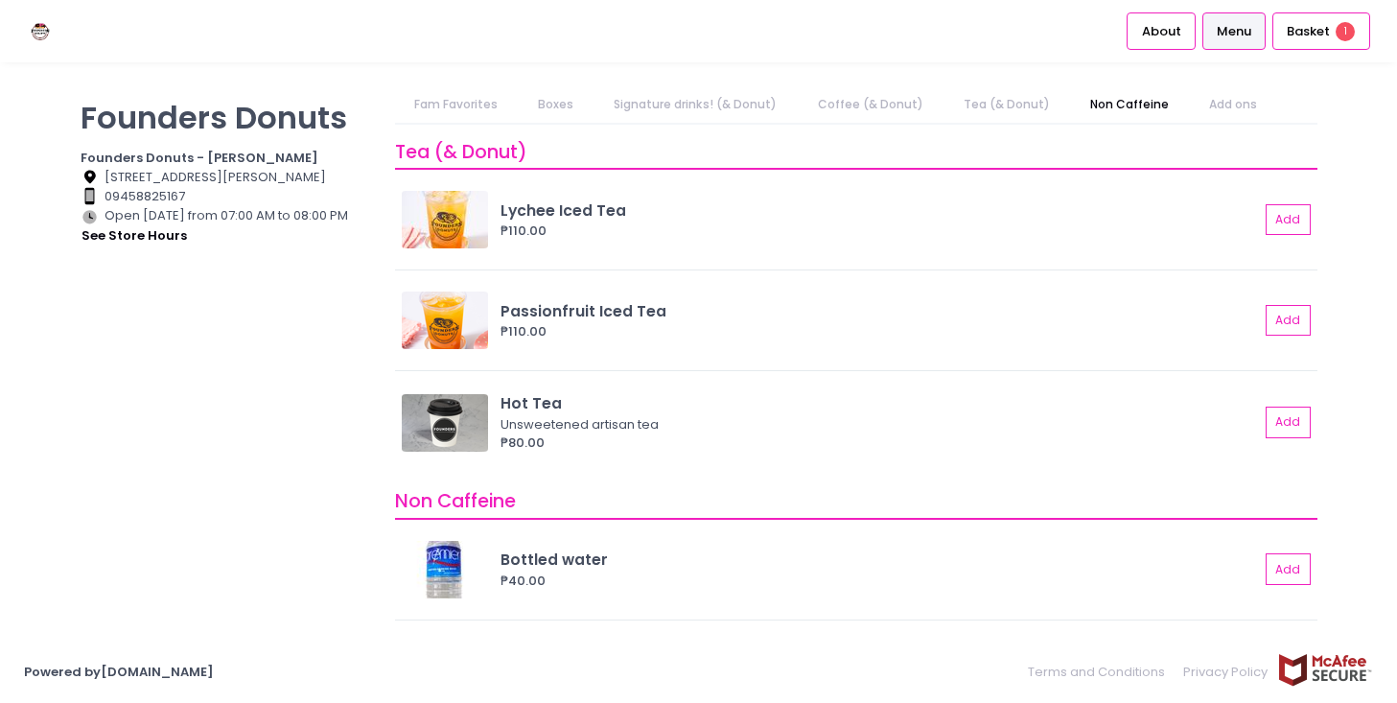
click at [1117, 102] on link "Non Caffeine" at bounding box center [1130, 104] width 116 height 36
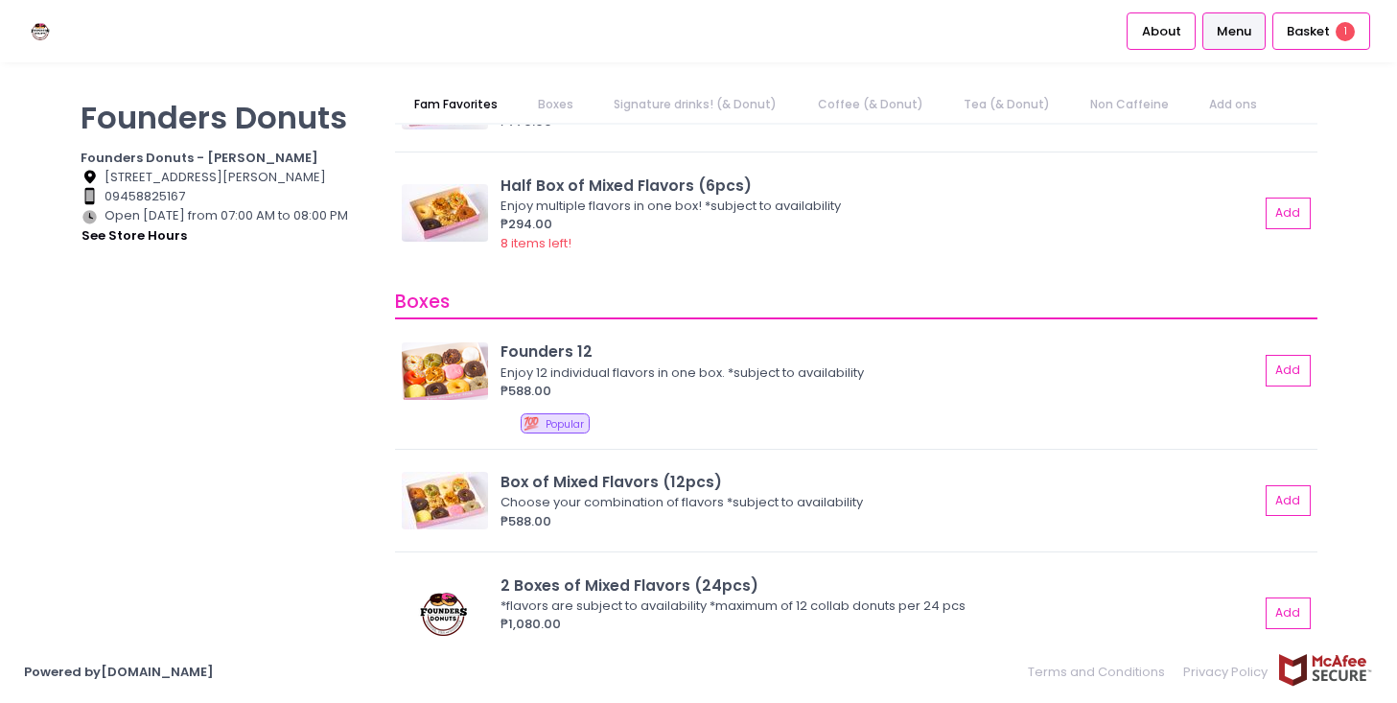
scroll to position [0, 0]
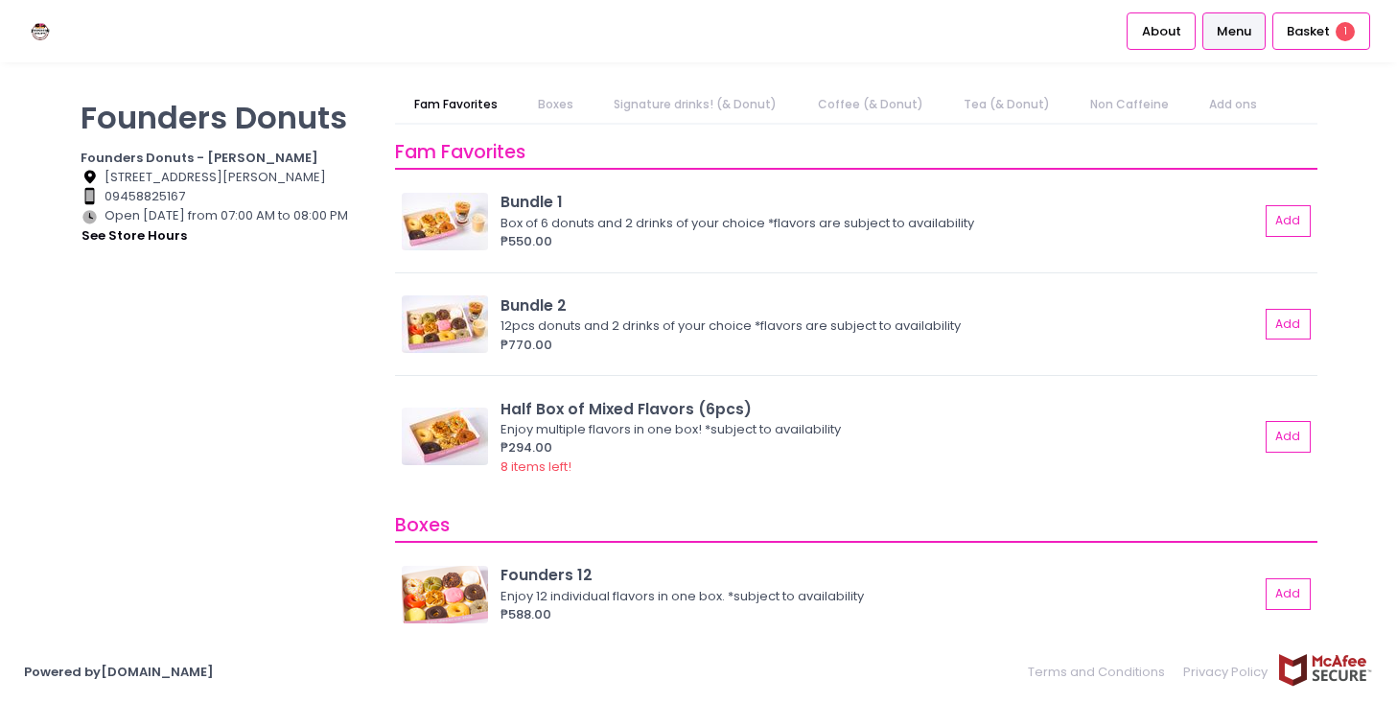
click at [129, 153] on b "Founders Donuts - [PERSON_NAME]" at bounding box center [200, 158] width 238 height 18
click at [181, 117] on p "Founders Donuts" at bounding box center [226, 117] width 291 height 37
click at [430, 103] on link "Fam Favorites" at bounding box center [455, 104] width 121 height 36
click at [1232, 24] on span "Menu" at bounding box center [1234, 31] width 35 height 19
